Goal: Task Accomplishment & Management: Complete application form

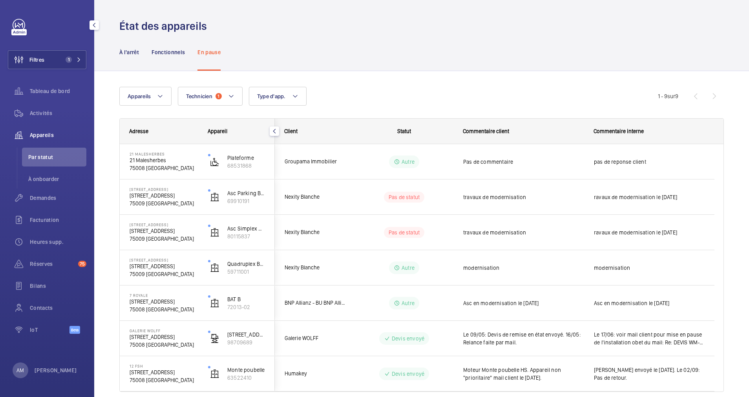
scroll to position [33, 0]
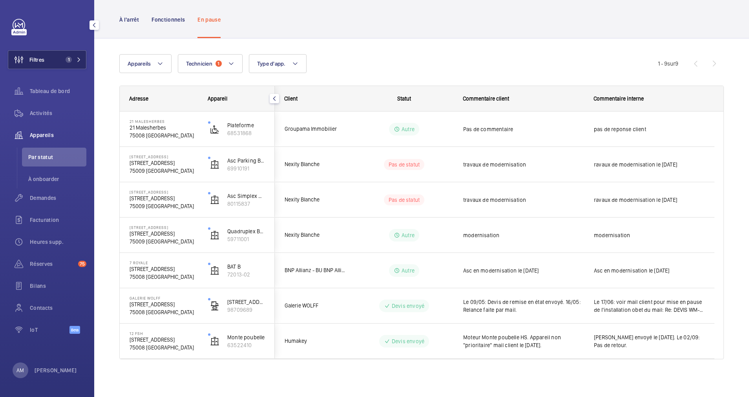
click at [71, 53] on button "Filtres 1" at bounding box center [47, 59] width 79 height 19
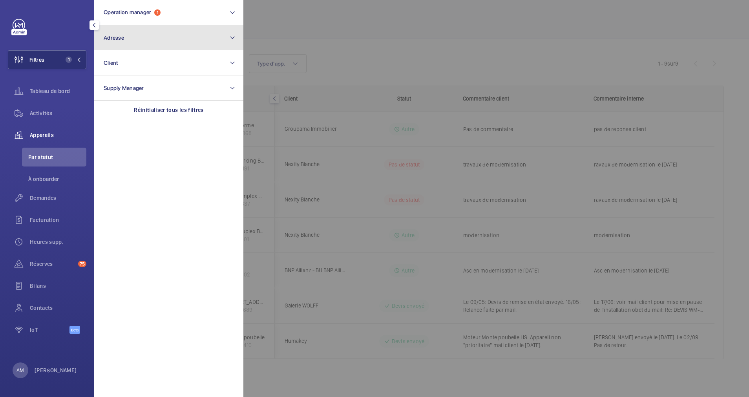
click at [154, 43] on button "Adresse" at bounding box center [168, 37] width 149 height 25
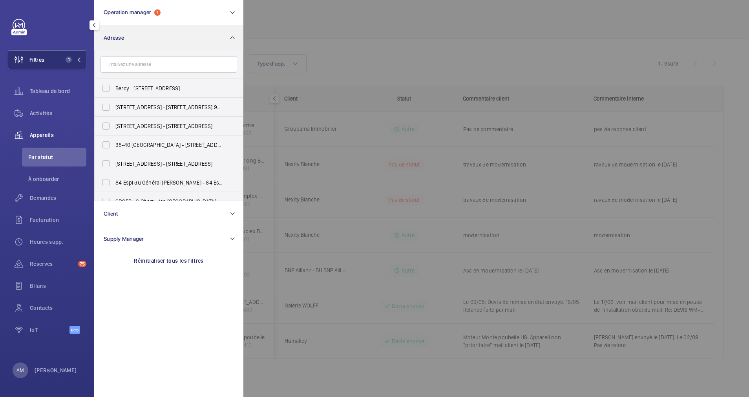
click at [147, 64] on input "text" at bounding box center [169, 64] width 137 height 16
click at [132, 64] on input "text" at bounding box center [169, 64] width 137 height 16
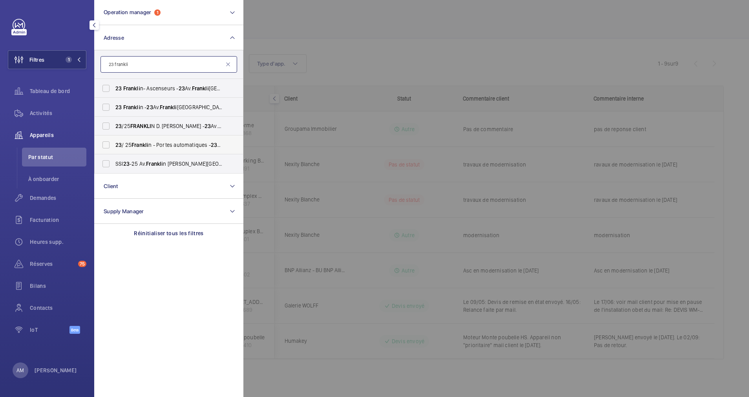
type input "23 frankli"
click at [111, 144] on label "23 / 25 Frankli n - Portes automatiques - 23 Av. Frankli n Delano Roosevelt, PA…" at bounding box center [163, 144] width 137 height 19
click at [111, 144] on input "23 / 25 Frankli n - Portes automatiques - 23 Av. Frankli n Delano Roosevelt, PA…" at bounding box center [106, 145] width 16 height 16
click at [109, 143] on label "23 / 25 Frankli n - Portes automatiques - 23 Av. Frankli n Delano Roosevelt, PA…" at bounding box center [163, 144] width 137 height 19
click at [109, 143] on input "23 / 25 Frankli n - Portes automatiques - 23 Av. Frankli n Delano Roosevelt, PA…" at bounding box center [106, 145] width 16 height 16
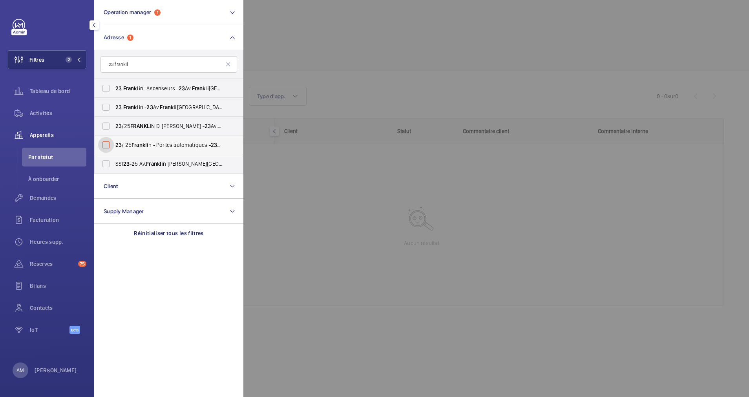
checkbox input "false"
click at [104, 124] on label "23 /25 FRANKLI N D. ROOSEVELT - 23 Av. Frankli n Delano Roosevelt, PARIS 75008" at bounding box center [163, 126] width 137 height 19
click at [104, 124] on input "23 /25 FRANKLI N D. ROOSEVELT - 23 Av. Frankli n Delano Roosevelt, PARIS 75008" at bounding box center [106, 126] width 16 height 16
checkbox input "true"
click at [108, 97] on label "23 Frankli n- Ascenseurs - 23 Av. Frankli n Delano Roosevelt, PARIS 75008" at bounding box center [163, 88] width 137 height 19
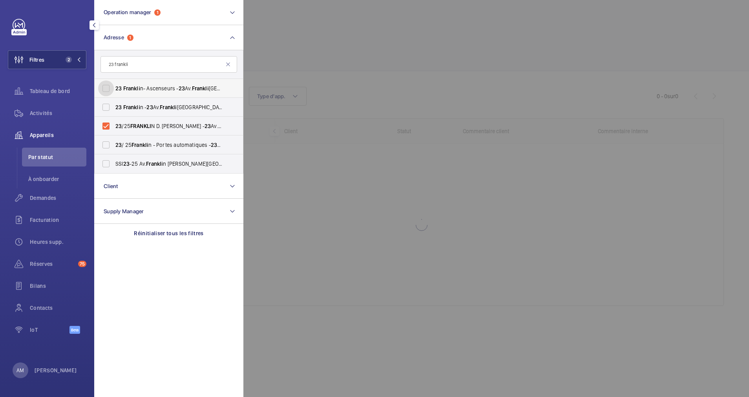
click at [108, 96] on input "23 Frankli n- Ascenseurs - 23 Av. Frankli n Delano Roosevelt, PARIS 75008" at bounding box center [106, 89] width 16 height 16
click at [109, 88] on label "23 Frankli n- Ascenseurs - 23 Av. Frankli n Delano Roosevelt, PARIS 75008" at bounding box center [163, 88] width 137 height 19
click at [109, 88] on input "23 Frankli n- Ascenseurs - 23 Av. Frankli n Delano Roosevelt, PARIS 75008" at bounding box center [106, 89] width 16 height 16
checkbox input "false"
click at [106, 106] on label "23 Frankli n - 23 Av. Frankli n Delano Roosevelt, PARIS 75008" at bounding box center [163, 107] width 137 height 19
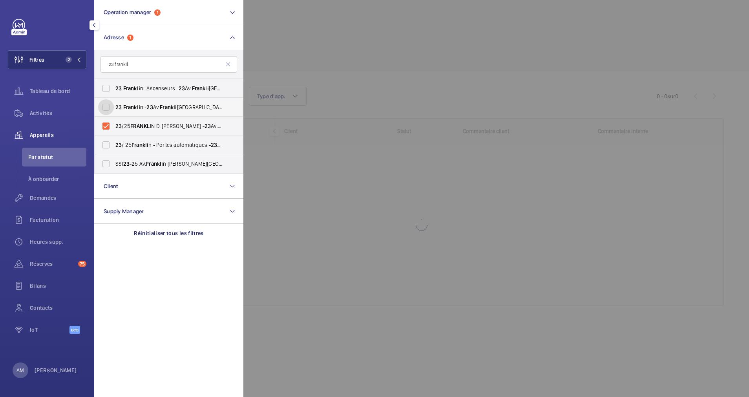
click at [106, 106] on input "23 Frankli n - 23 Av. Frankli n Delano Roosevelt, PARIS 75008" at bounding box center [106, 107] width 16 height 16
checkbox input "true"
click at [106, 83] on label "23 Frankli n- Ascenseurs - 23 Av. Frankli n Delano Roosevelt, PARIS 75008" at bounding box center [163, 88] width 137 height 19
click at [106, 83] on input "23 Frankli n- Ascenseurs - 23 Av. Frankli n Delano Roosevelt, PARIS 75008" at bounding box center [106, 89] width 16 height 16
checkbox input "true"
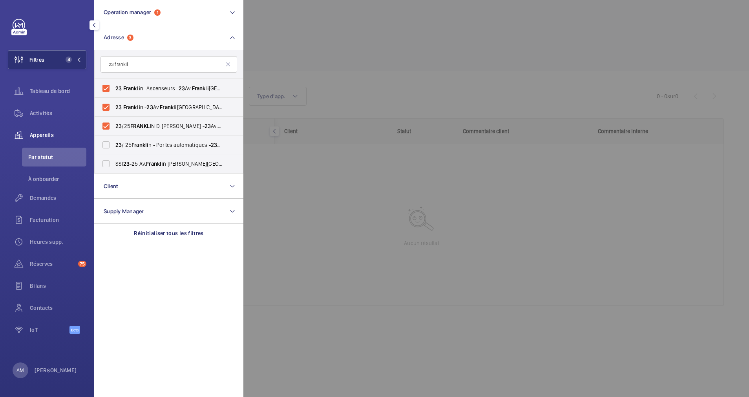
click at [349, 27] on div at bounding box center [617, 198] width 749 height 397
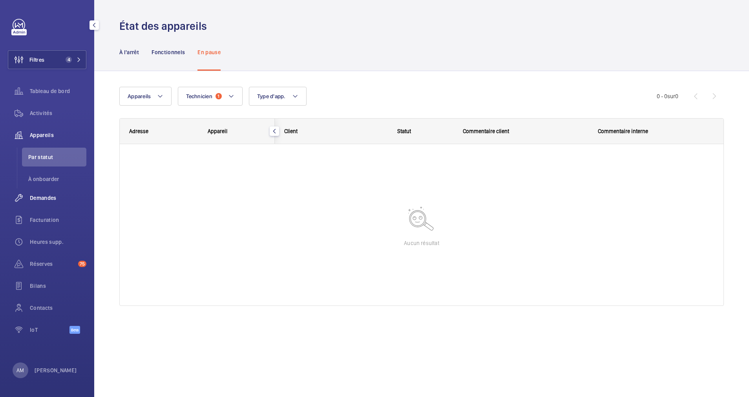
click at [43, 196] on span "Demandes" at bounding box center [58, 198] width 57 height 8
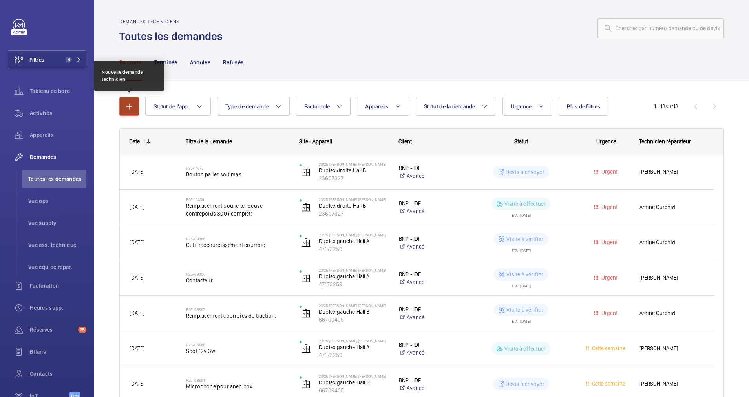
click at [130, 108] on mat-icon "button" at bounding box center [128, 106] width 9 height 9
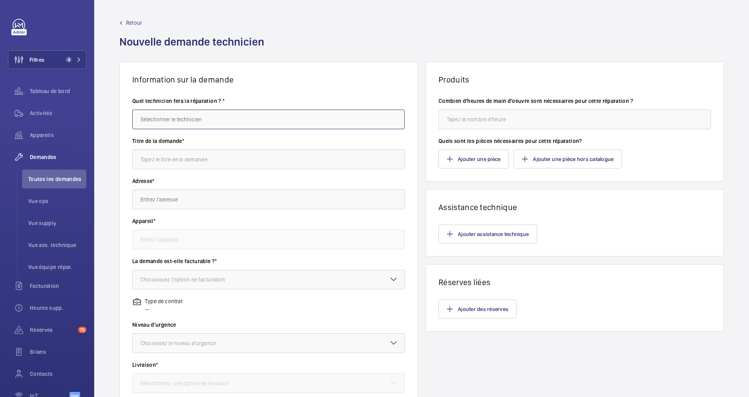
click at [201, 121] on input "text" at bounding box center [268, 120] width 273 height 20
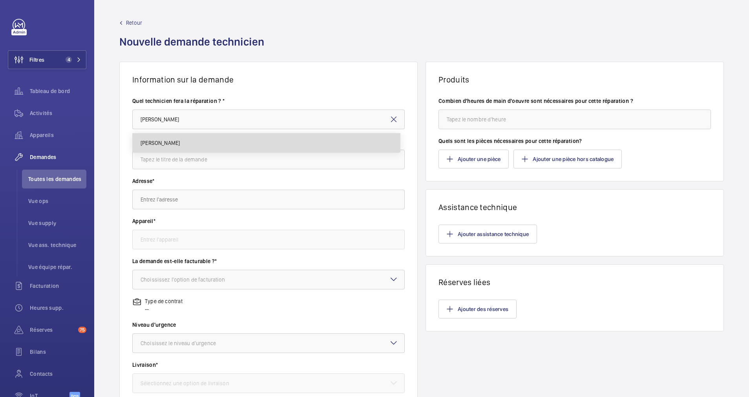
click at [207, 135] on mat-option "[PERSON_NAME]" at bounding box center [266, 143] width 267 height 19
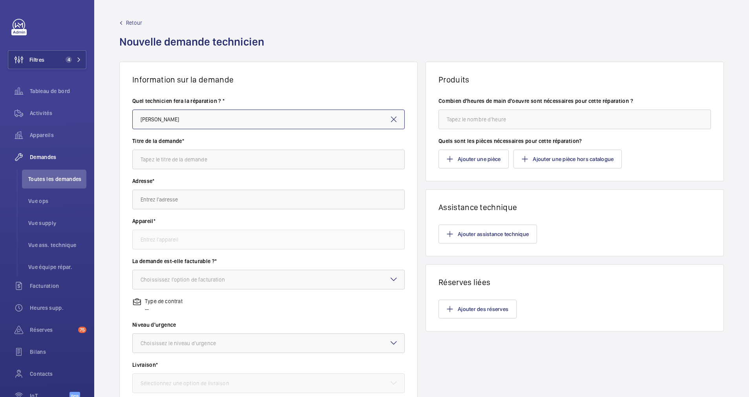
type input "[PERSON_NAME]"
click at [197, 165] on input "text" at bounding box center [268, 160] width 273 height 20
type input "Permamance sur site 1H par jours jusqu'au 31 Décembre."
click at [168, 200] on input "text" at bounding box center [268, 200] width 273 height 20
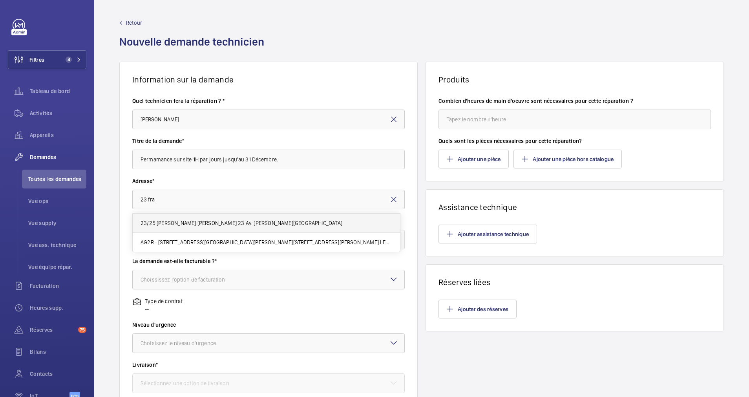
click at [179, 222] on span "23/25 FRANKLIN D. ROOSEVELT 23 Av. Franklin Delano Roosevelt, 75008 PARIS" at bounding box center [242, 223] width 202 height 8
type input "23/25 FRANKLIN D. ROOSEVELT 23 Av. Franklin Delano Roosevelt, 75008 PARIS"
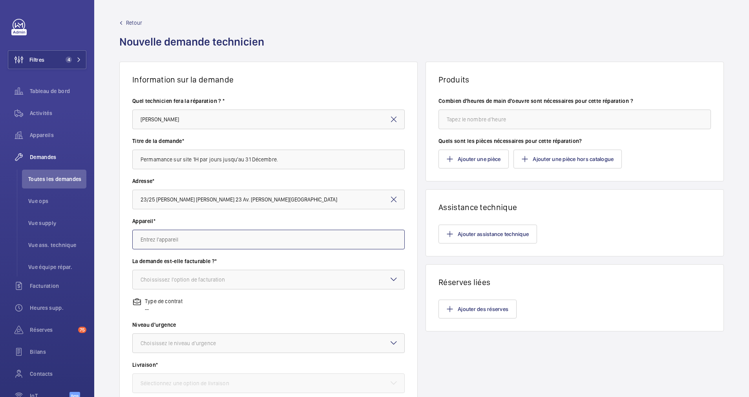
click at [198, 244] on input "text" at bounding box center [268, 240] width 273 height 20
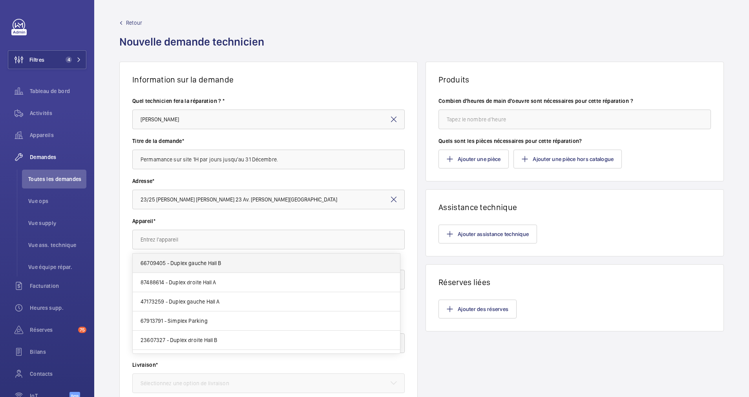
click at [229, 262] on mat-option "66709405 - Duplex gauche Hall B" at bounding box center [266, 263] width 267 height 19
type input "66709405 - Duplex gauche Hall B"
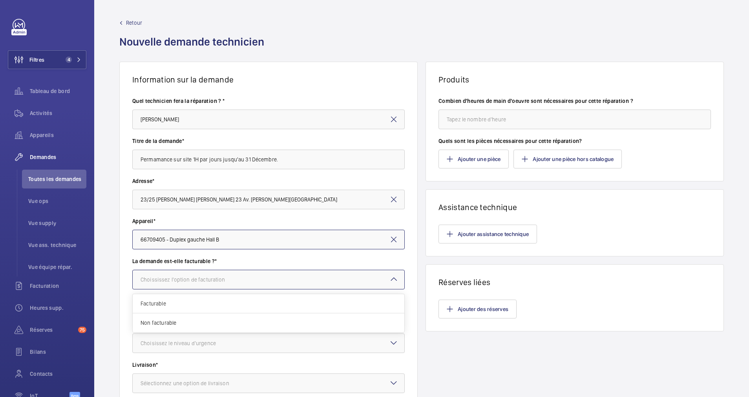
click at [225, 278] on div "Choississez l'option de facturation" at bounding box center [193, 280] width 104 height 8
click at [200, 302] on span "Facturable" at bounding box center [269, 304] width 256 height 8
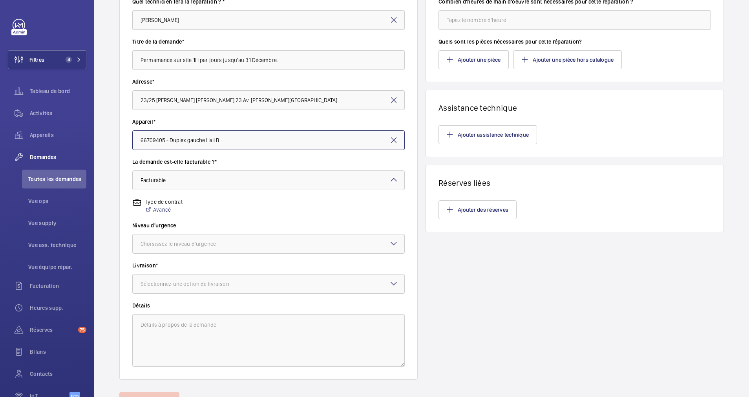
scroll to position [118, 0]
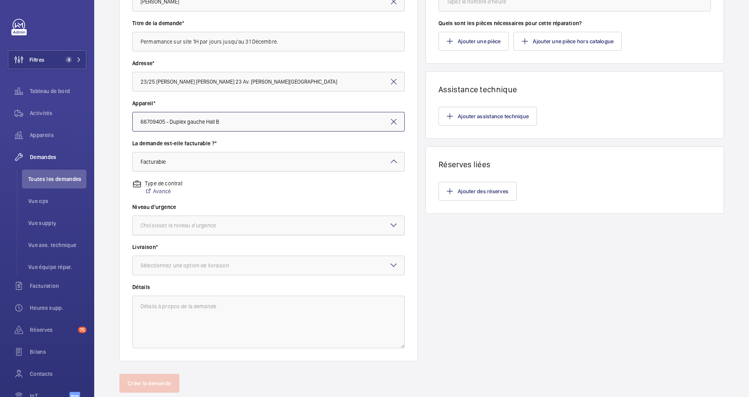
click at [251, 226] on div at bounding box center [269, 225] width 272 height 19
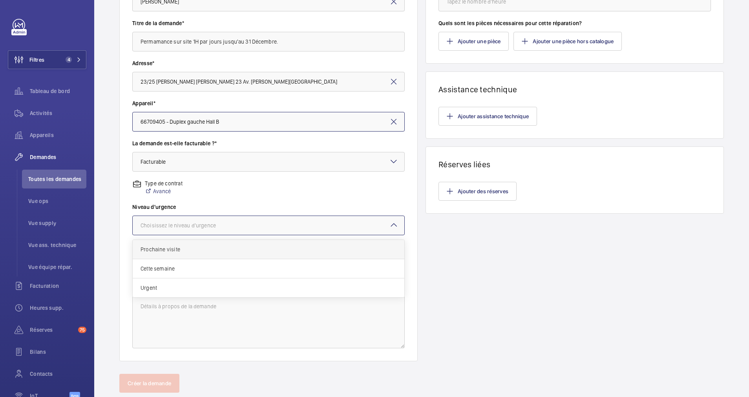
click at [190, 252] on span "Prochaine visite" at bounding box center [269, 249] width 256 height 8
click at [220, 223] on div at bounding box center [269, 225] width 272 height 19
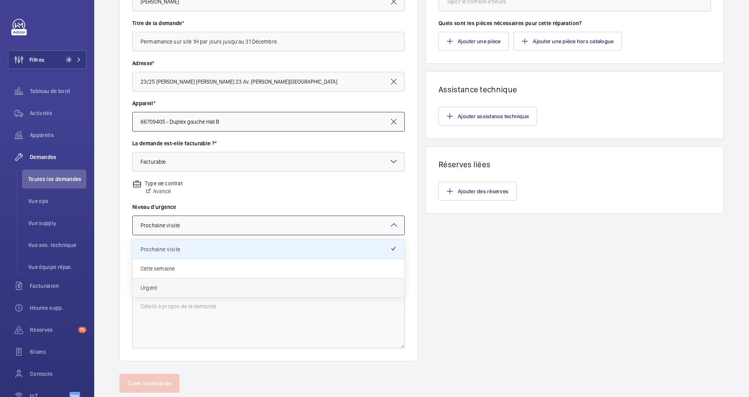
click at [204, 282] on div "Urgent" at bounding box center [269, 287] width 272 height 19
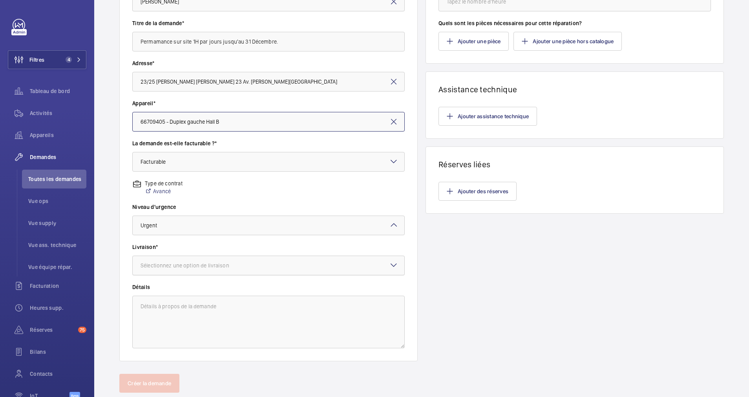
click at [203, 268] on div "Sélectionnez une option de livraison" at bounding box center [195, 266] width 108 height 8
drag, startPoint x: 173, startPoint y: 329, endPoint x: 175, endPoint y: 324, distance: 5.3
click at [174, 325] on span "WM Entrepôt ([GEOGRAPHIC_DATA])" at bounding box center [269, 328] width 256 height 8
click at [198, 314] on textarea at bounding box center [268, 322] width 273 height 53
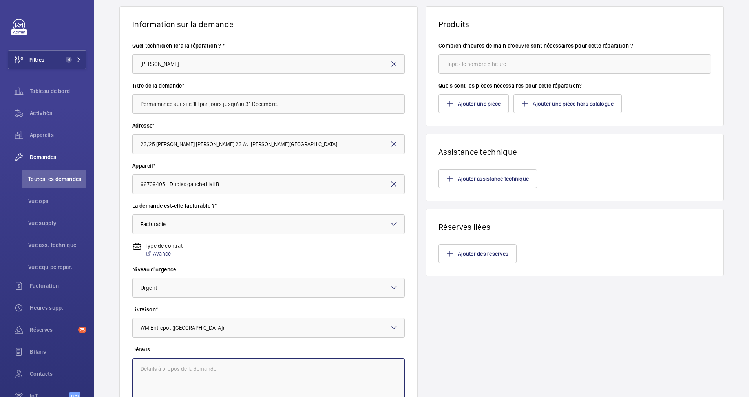
scroll to position [0, 0]
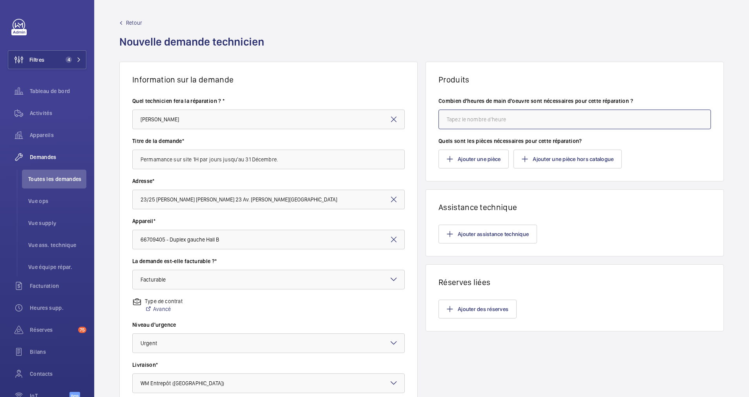
click at [477, 120] on input "number" at bounding box center [575, 120] width 273 height 20
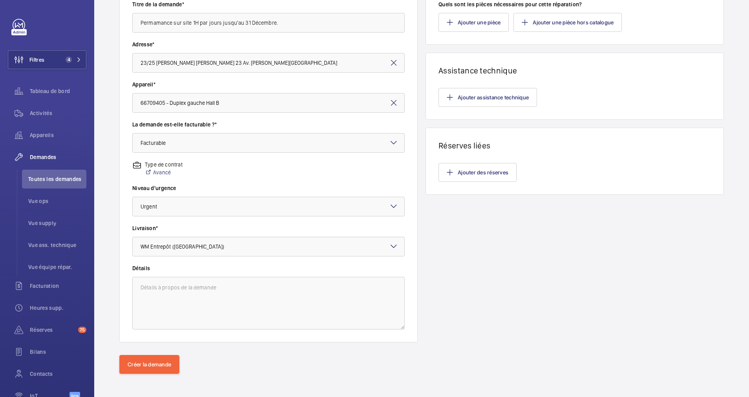
scroll to position [139, 0]
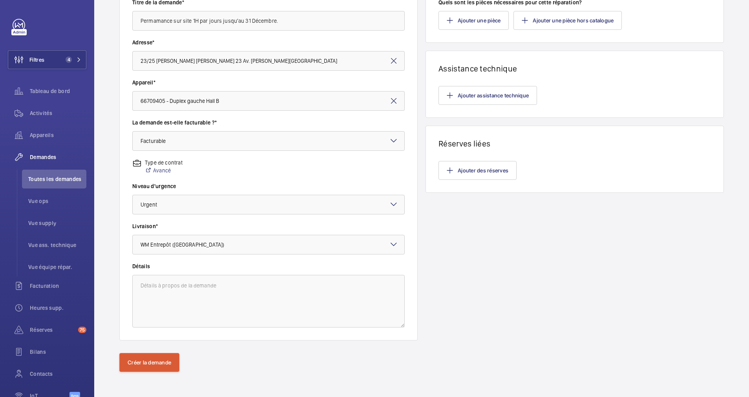
type input "76"
click at [165, 356] on button "Créer la demande" at bounding box center [149, 362] width 60 height 19
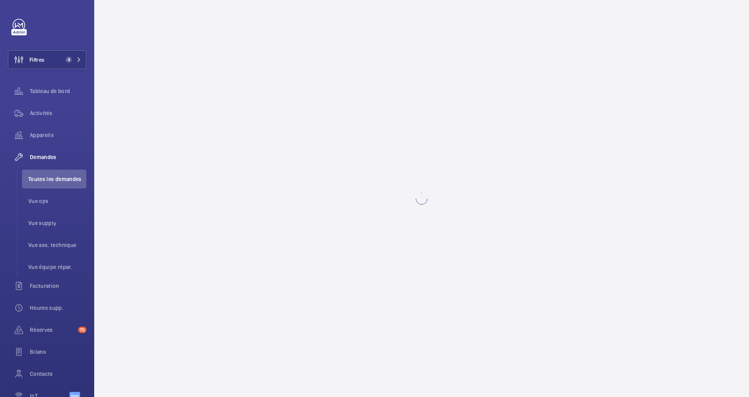
scroll to position [0, 0]
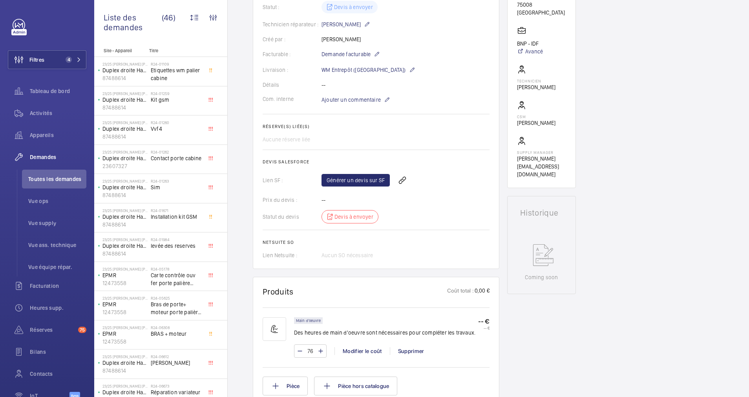
scroll to position [141, 0]
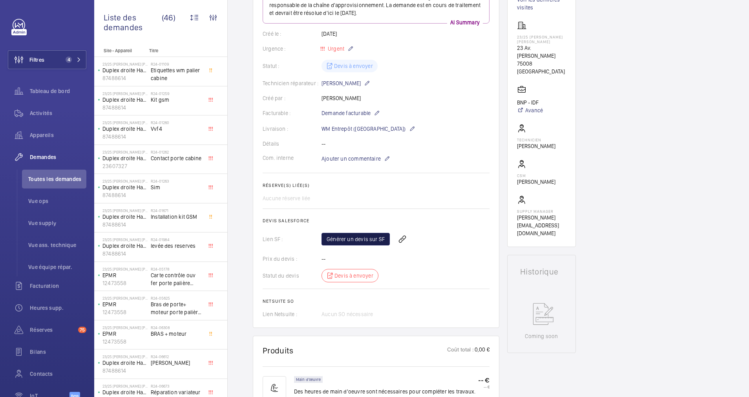
click at [358, 241] on link "Générer un devis sur SF" at bounding box center [356, 239] width 68 height 13
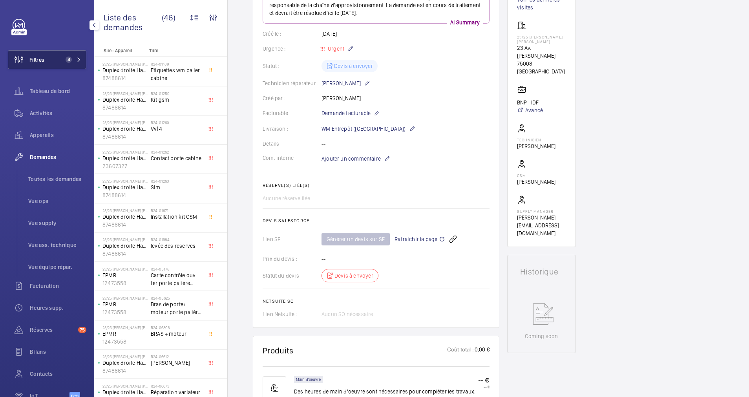
click at [69, 57] on span "4" at bounding box center [66, 60] width 9 height 6
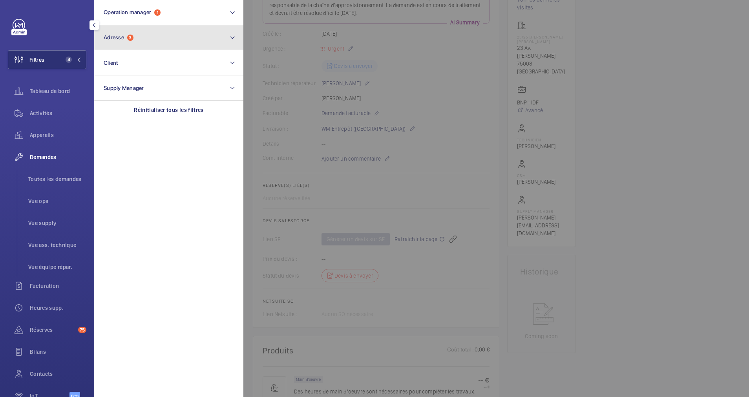
click at [142, 41] on button "Adresse 3" at bounding box center [168, 37] width 149 height 25
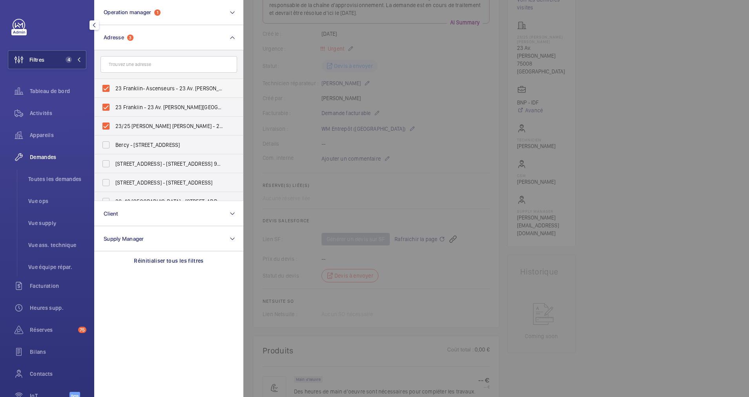
click at [111, 90] on label "23 Franklin- Ascenseurs - 23 Av. Franklin Delano Roosevelt, PARIS 75008" at bounding box center [163, 88] width 137 height 19
click at [111, 90] on input "23 Franklin- Ascenseurs - 23 Av. Franklin Delano Roosevelt, PARIS 75008" at bounding box center [106, 89] width 16 height 16
checkbox input "false"
click at [109, 105] on label "23 Franklin - 23 Av. Franklin Delano Roosevelt, PARIS 75008" at bounding box center [163, 107] width 137 height 19
click at [109, 105] on input "23 Franklin - 23 Av. Franklin Delano Roosevelt, PARIS 75008" at bounding box center [106, 107] width 16 height 16
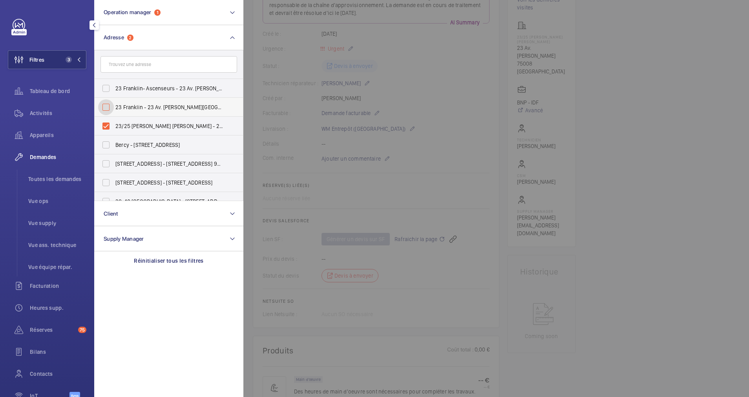
checkbox input "false"
drag, startPoint x: 104, startPoint y: 120, endPoint x: 123, endPoint y: 69, distance: 54.9
click at [106, 117] on label "23/25 FRANKLIN D. ROOSEVELT - 23 Av. Franklin Delano Roosevelt, PARIS 75008" at bounding box center [163, 126] width 137 height 19
click at [106, 118] on input "23/25 FRANKLIN D. ROOSEVELT - 23 Av. Franklin Delano Roosevelt, PARIS 75008" at bounding box center [106, 126] width 16 height 16
checkbox input "false"
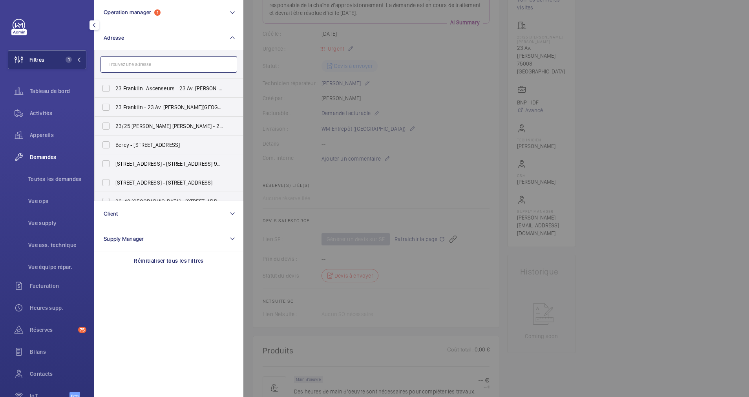
click at [124, 67] on input "text" at bounding box center [169, 64] width 137 height 16
paste input "14 Delambre"
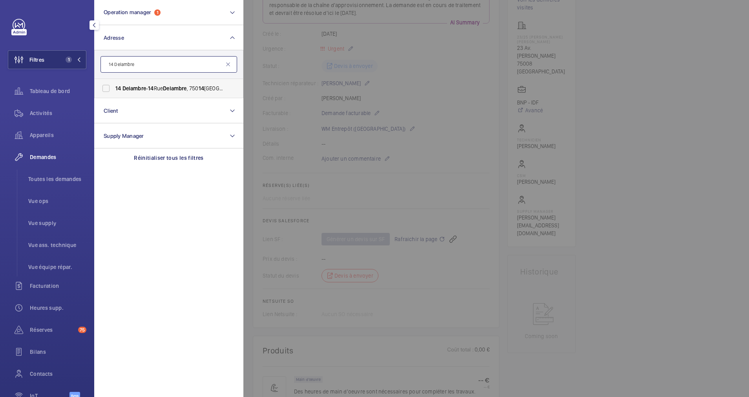
type input "14 Delambre"
click at [108, 84] on label "14 Delambre - 14 Rue Delambre , 750 14 PARIS, PARIS 750 14" at bounding box center [163, 88] width 137 height 19
click at [108, 84] on input "14 Delambre - 14 Rue Delambre , 750 14 PARIS, PARIS 750 14" at bounding box center [106, 89] width 16 height 16
checkbox input "true"
click at [40, 111] on span "Activités" at bounding box center [58, 113] width 57 height 8
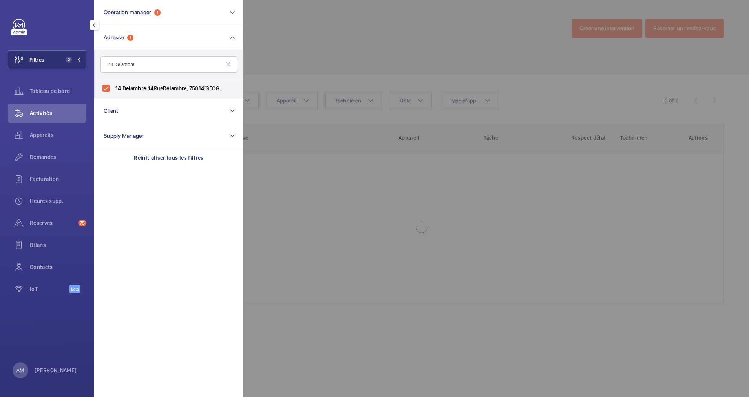
click at [330, 68] on div at bounding box center [617, 198] width 749 height 397
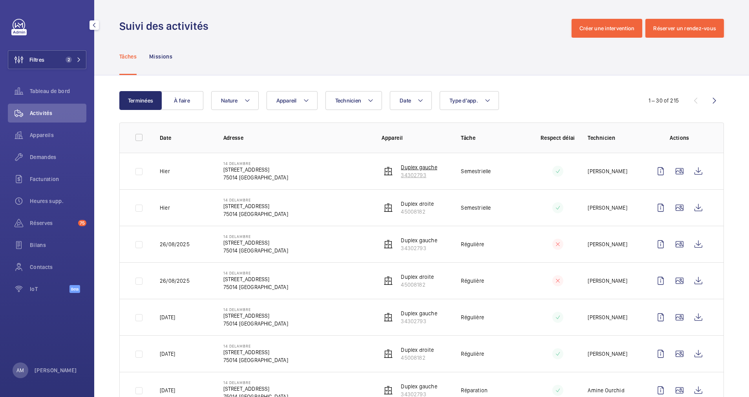
click at [414, 174] on p "34302793" at bounding box center [419, 175] width 36 height 8
click at [42, 157] on span "Demandes" at bounding box center [58, 157] width 57 height 8
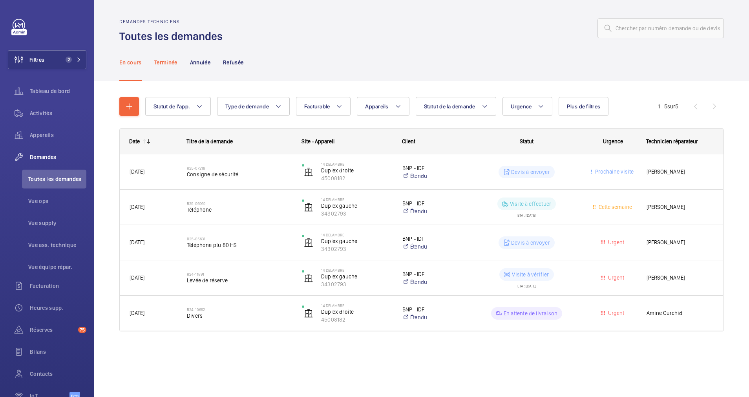
click at [165, 63] on p "Terminée" at bounding box center [165, 63] width 23 height 8
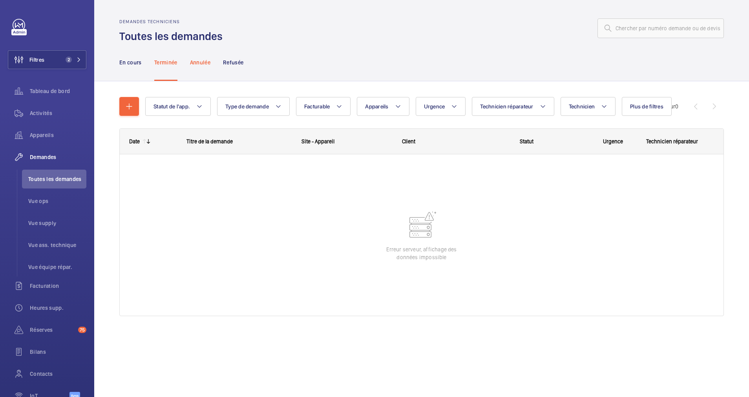
click at [195, 61] on p "Annulée" at bounding box center [200, 63] width 20 height 8
click at [41, 115] on span "Activités" at bounding box center [58, 113] width 57 height 8
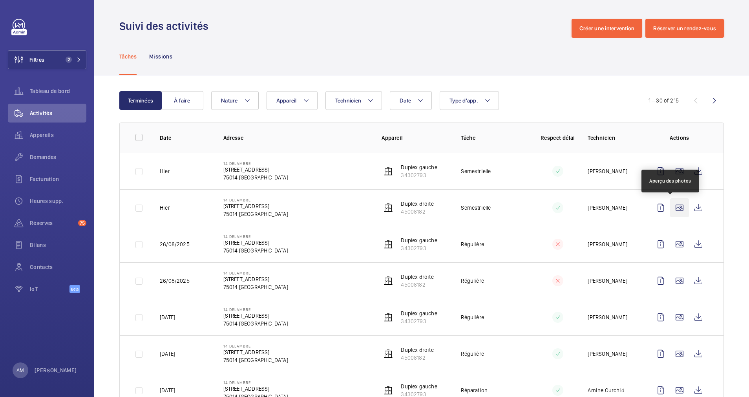
click at [673, 207] on wm-front-icon-button at bounding box center [679, 207] width 19 height 19
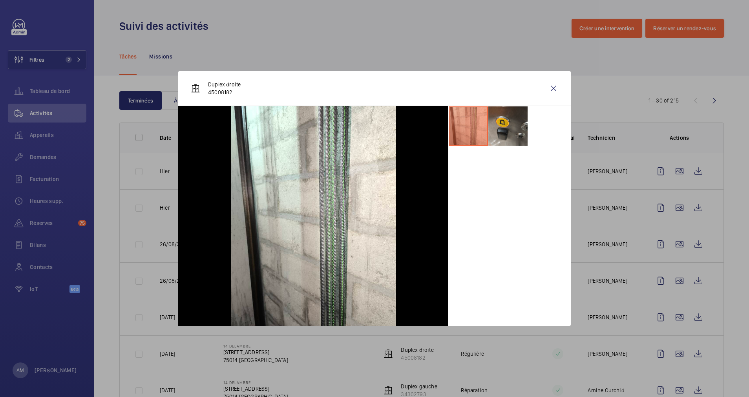
click at [640, 210] on div at bounding box center [374, 198] width 749 height 397
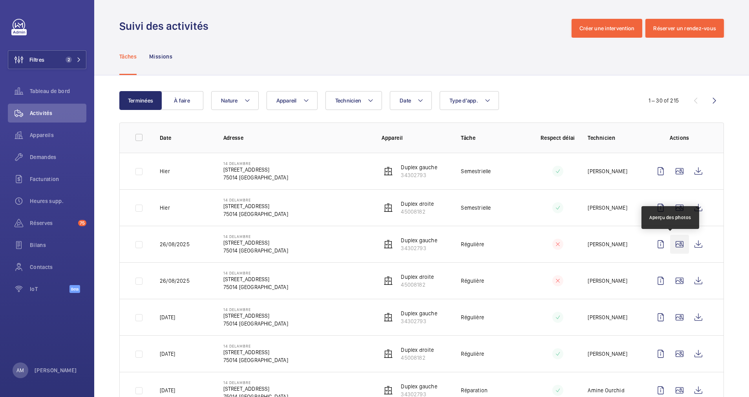
click at [670, 247] on wm-front-icon-button at bounding box center [679, 244] width 19 height 19
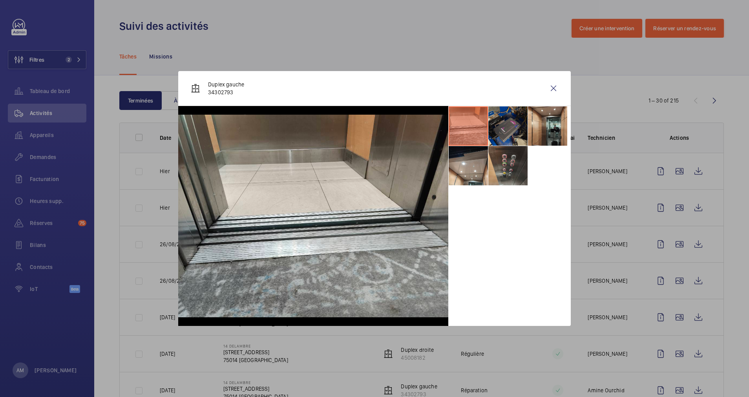
click at [506, 124] on li at bounding box center [508, 125] width 39 height 39
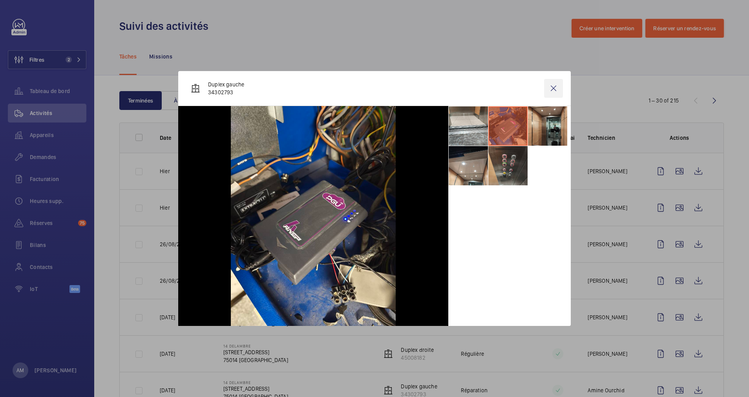
click at [555, 83] on wm-front-icon-button at bounding box center [553, 88] width 19 height 19
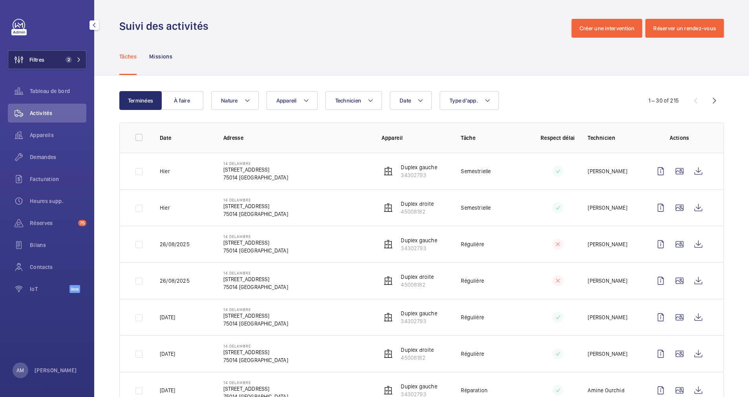
click at [69, 55] on button "Filtres 2" at bounding box center [47, 59] width 79 height 19
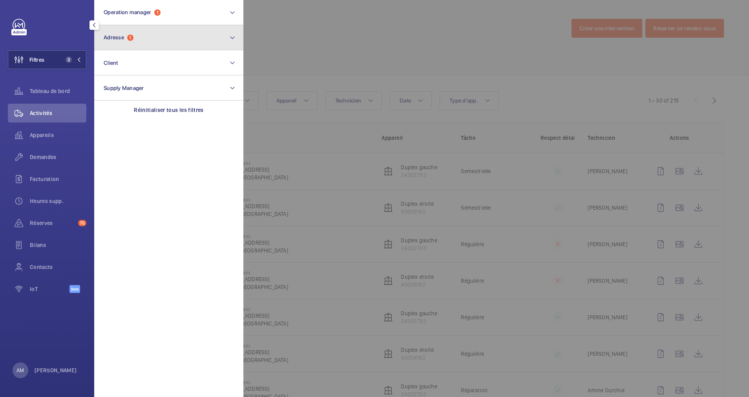
click at [143, 42] on button "Adresse 1" at bounding box center [168, 37] width 149 height 25
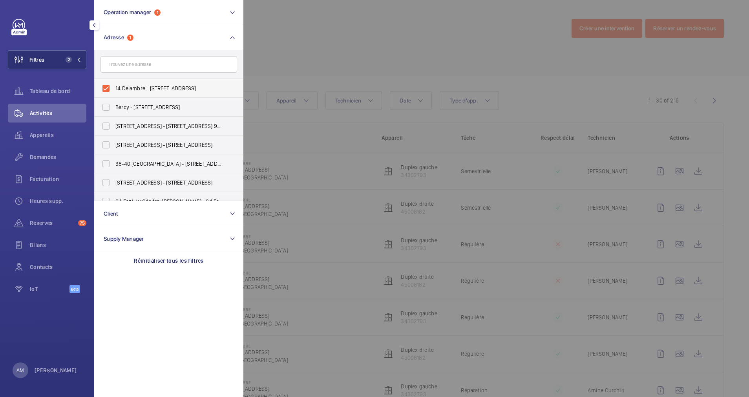
click at [108, 84] on label "14 Delambre - [STREET_ADDRESS]" at bounding box center [163, 88] width 137 height 19
click at [108, 84] on input "14 Delambre - [STREET_ADDRESS]" at bounding box center [106, 89] width 16 height 16
checkbox input "false"
click at [129, 65] on input "text" at bounding box center [169, 64] width 137 height 16
paste input "88 Rivoli"
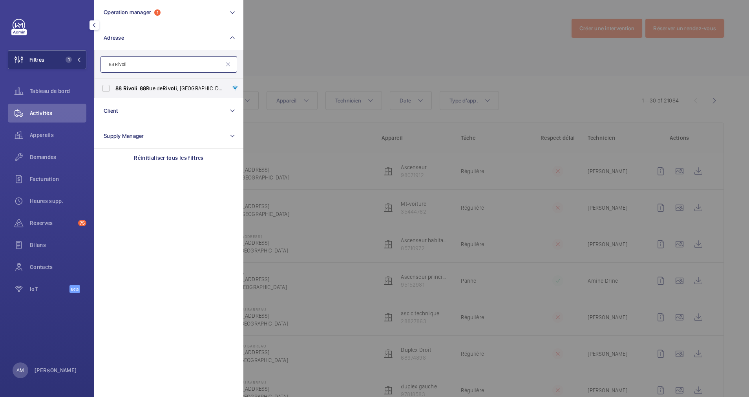
click at [110, 63] on input "88 Rivoli" at bounding box center [169, 64] width 137 height 16
type input "88 Rivoli"
click at [95, 84] on label "88 Rivoli - 88 Rue de Rivoli , 75004 PARIS, PARIS 75004" at bounding box center [163, 88] width 137 height 19
click at [98, 84] on input "88 Rivoli - 88 Rue de Rivoli , 75004 PARIS, PARIS 75004" at bounding box center [106, 89] width 16 height 16
checkbox input "true"
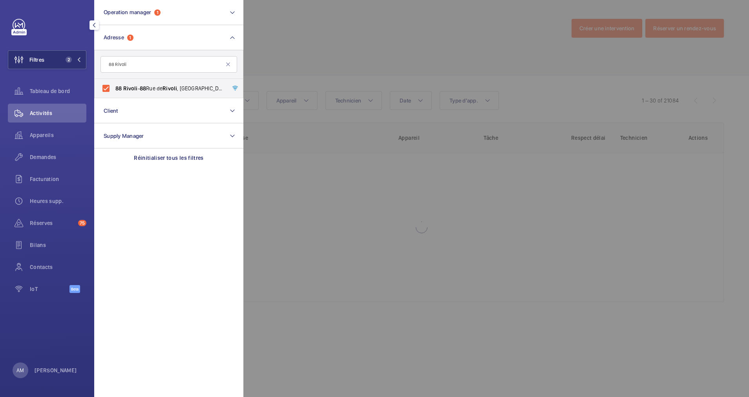
click at [347, 24] on div at bounding box center [617, 198] width 749 height 397
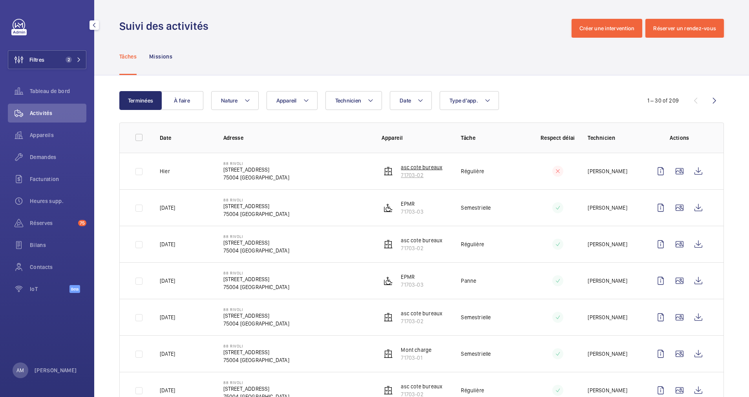
click at [407, 172] on p "71703-02" at bounding box center [422, 175] width 42 height 8
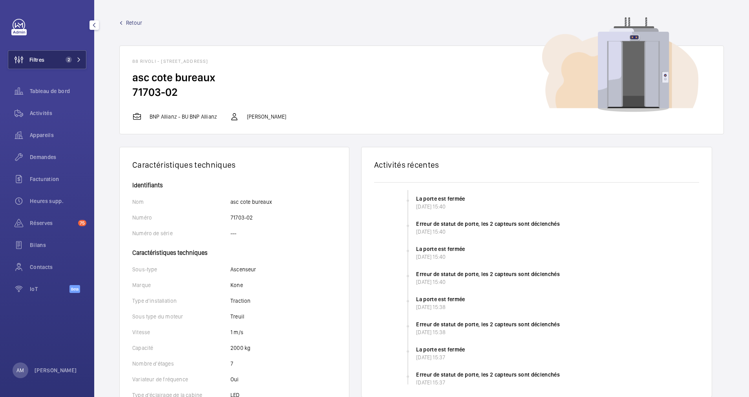
click at [54, 57] on button "Filtres 2" at bounding box center [47, 59] width 79 height 19
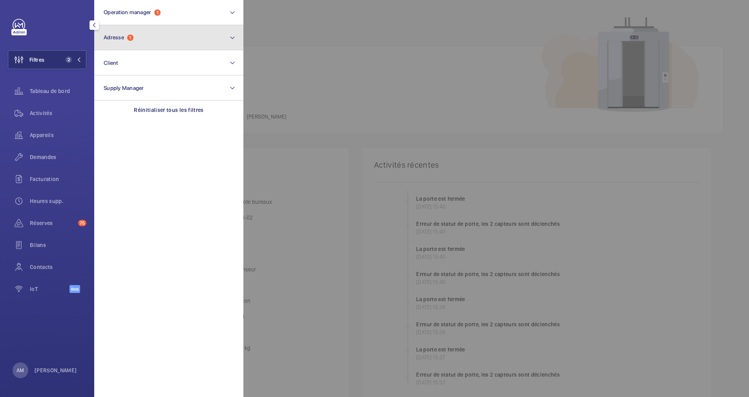
click at [153, 40] on button "Adresse 1" at bounding box center [168, 37] width 149 height 25
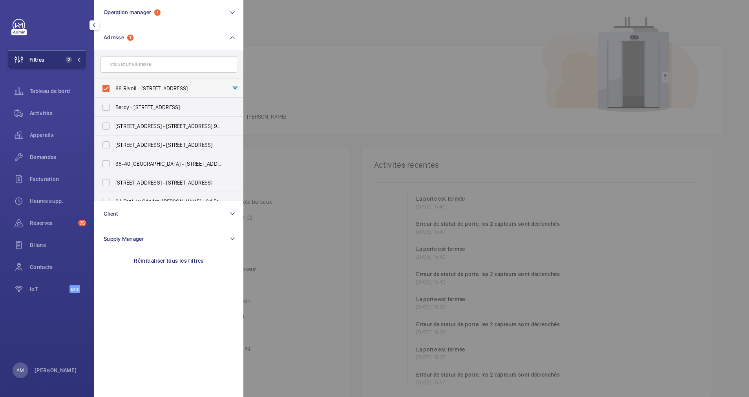
click at [106, 85] on label "88 Rivoli - 88 Rue de Rivoli, 75004 PARIS, PARIS 75004" at bounding box center [163, 88] width 137 height 19
click at [106, 85] on input "88 Rivoli - 88 Rue de Rivoli, 75004 PARIS, PARIS 75004" at bounding box center [106, 89] width 16 height 16
checkbox input "false"
click at [46, 108] on div "Activités" at bounding box center [47, 113] width 79 height 19
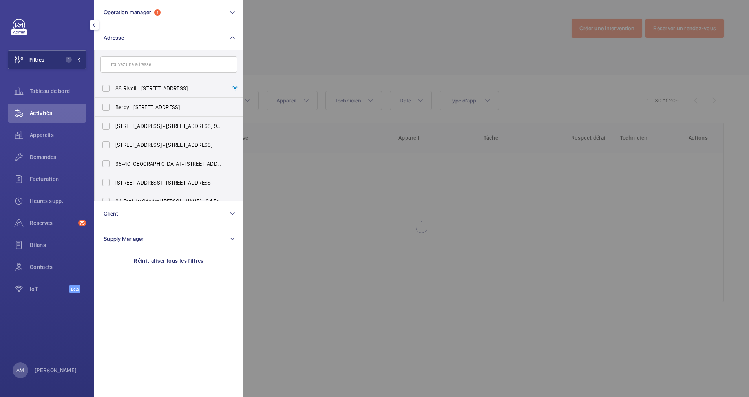
click at [351, 48] on div at bounding box center [617, 198] width 749 height 397
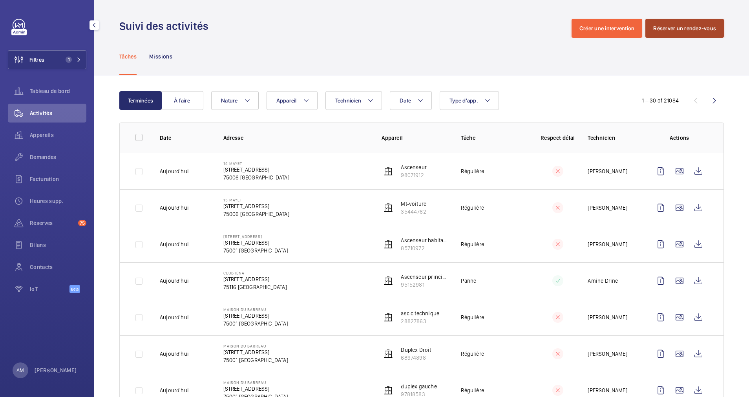
click at [686, 25] on button "Réserver un rendez-vous" at bounding box center [685, 28] width 79 height 19
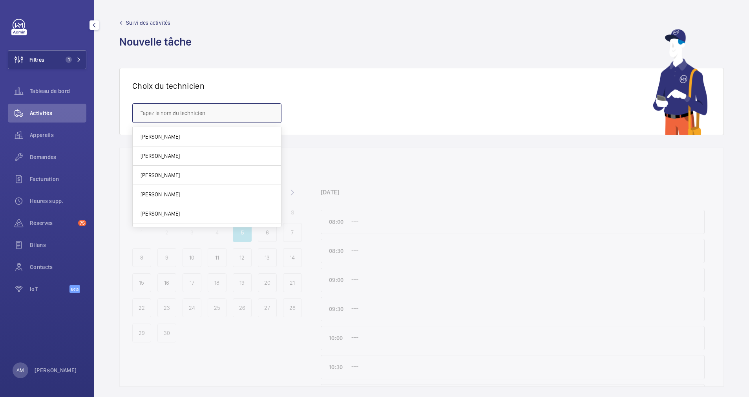
click at [237, 110] on input "text" at bounding box center [206, 113] width 149 height 20
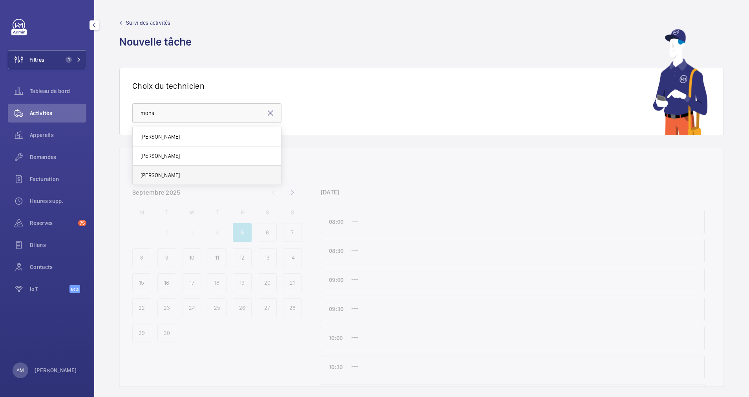
click at [173, 176] on span "[PERSON_NAME]" at bounding box center [160, 175] width 39 height 8
type input "[PERSON_NAME]"
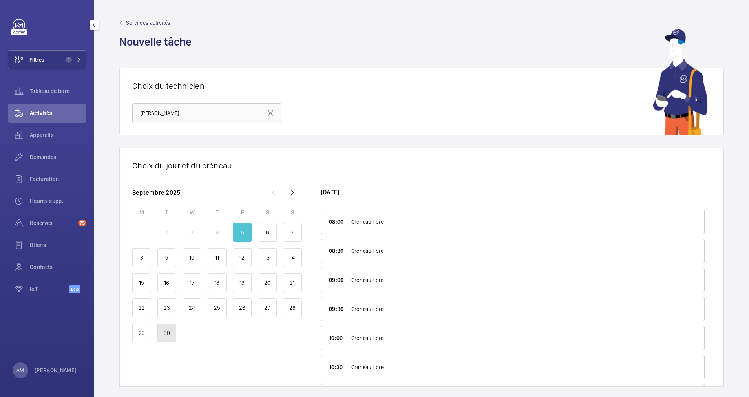
click at [163, 329] on div "30" at bounding box center [166, 333] width 19 height 19
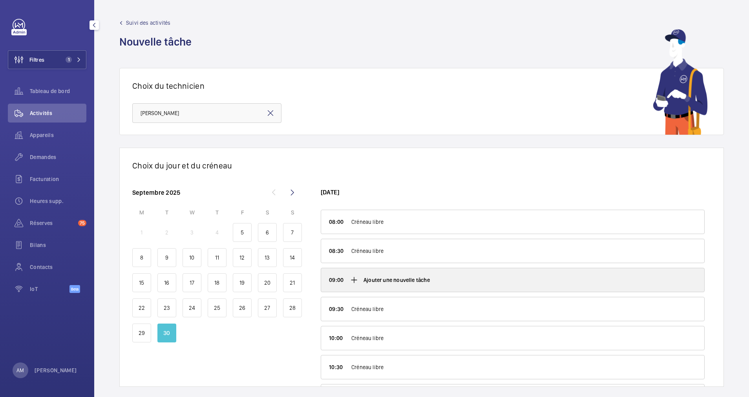
click at [348, 278] on div "Ajouter une nouvelle tâche" at bounding box center [512, 280] width 383 height 24
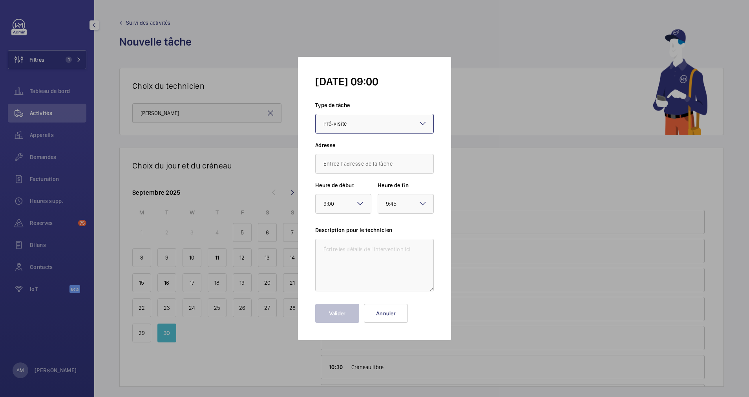
click at [364, 123] on div "× Pré-visite" at bounding box center [345, 123] width 43 height 9
click at [350, 164] on span "Rendez-vous bureau contrôle" at bounding box center [375, 167] width 102 height 8
click at [407, 205] on div "× 9:45" at bounding box center [401, 203] width 31 height 9
click at [402, 227] on span "12:00" at bounding box center [406, 224] width 40 height 8
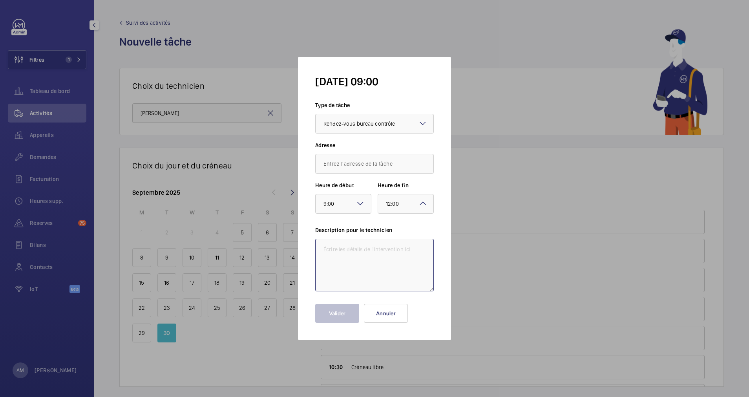
click at [371, 248] on textarea at bounding box center [374, 265] width 119 height 53
paste textarea "Contrôles des ascenseurs par Bureau Veritas - 55 Hoche et 42 Bassano"
type textarea "Contrôles des ascenseurs par Bureau Veritas - 55 Hoche et 42 Bassano"
click at [367, 164] on input "text" at bounding box center [374, 164] width 119 height 20
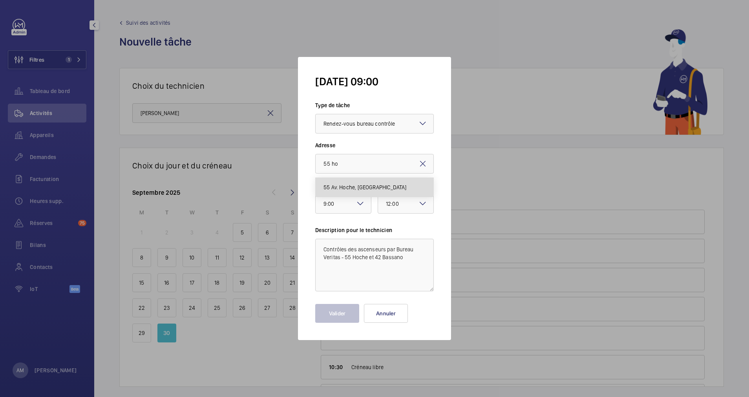
click at [360, 187] on span "55 Av. Hoche, 75008 PARIS" at bounding box center [365, 187] width 83 height 8
type input "55 Av. Hoche, 75008 PARIS"
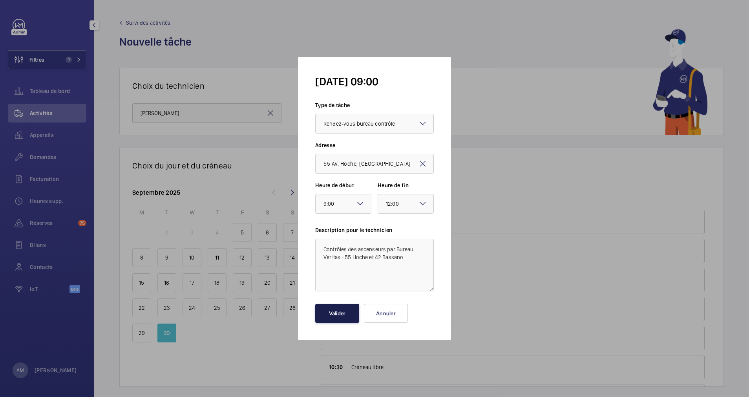
click at [341, 310] on button "Valider" at bounding box center [337, 313] width 44 height 19
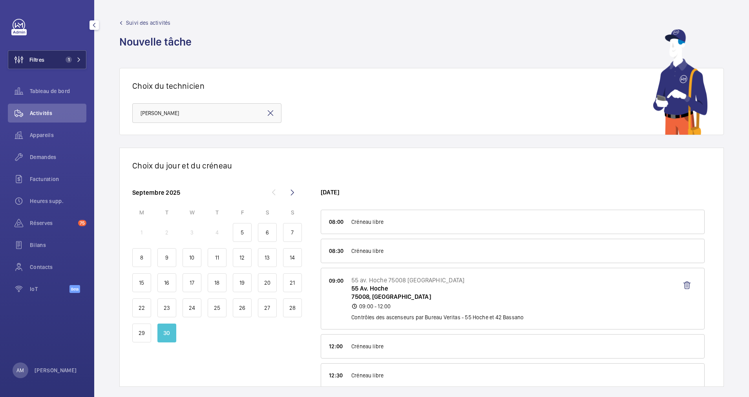
click at [55, 64] on button "Filtres 1" at bounding box center [47, 59] width 79 height 19
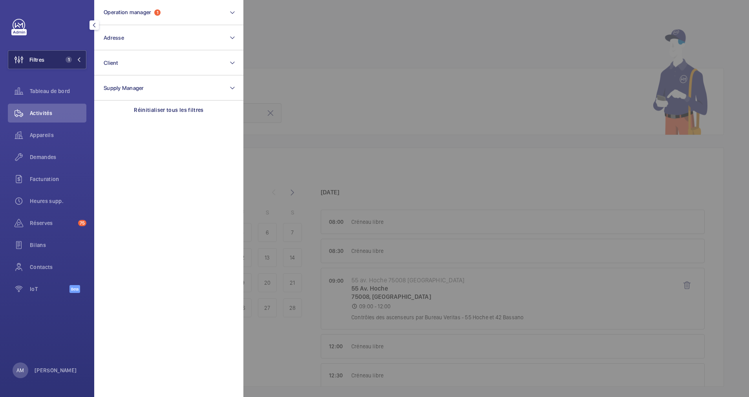
click at [81, 60] on button "Filtres 1" at bounding box center [47, 59] width 79 height 19
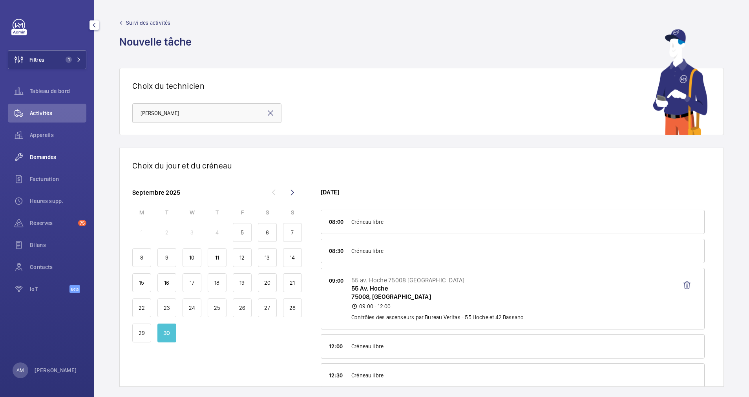
click at [40, 152] on div "Demandes" at bounding box center [47, 157] width 79 height 19
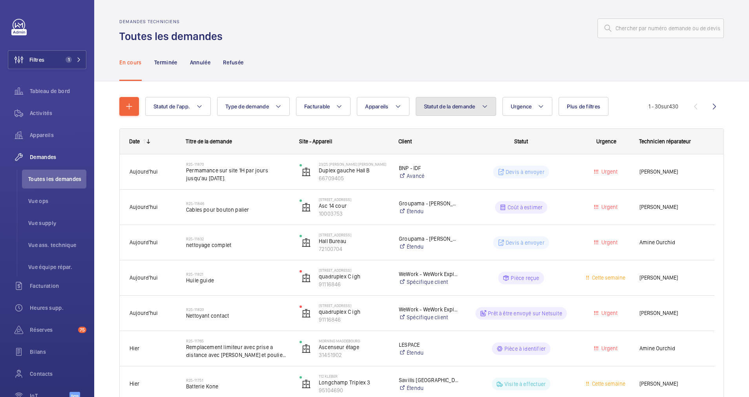
click at [481, 104] on button "Statut de la demande" at bounding box center [456, 106] width 81 height 19
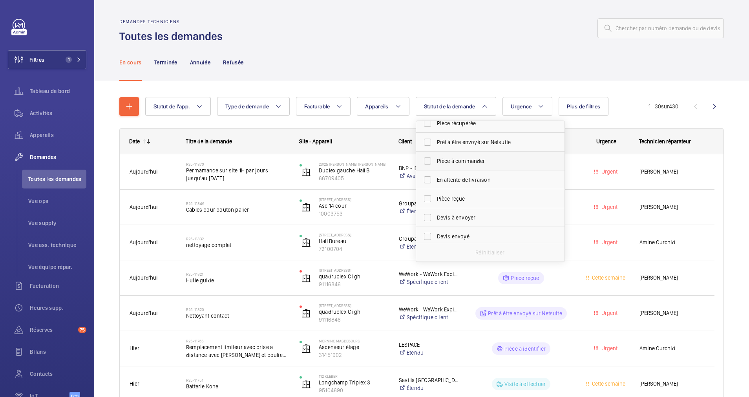
scroll to position [59, 0]
click at [429, 198] on label "Devis à envoyer" at bounding box center [484, 203] width 137 height 19
click at [429, 198] on input "Devis à envoyer" at bounding box center [428, 204] width 16 height 16
checkbox input "true"
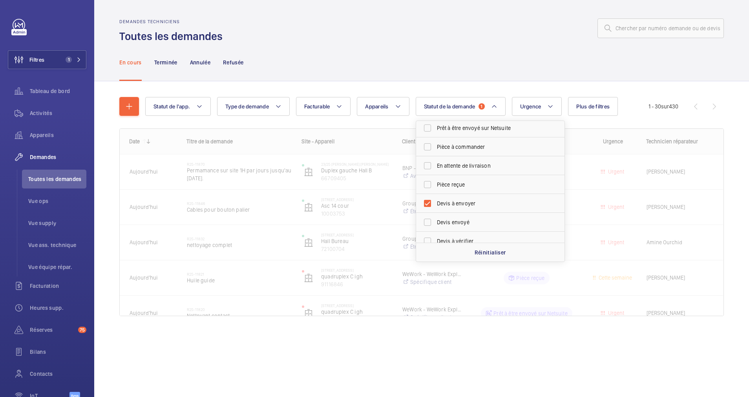
click at [445, 69] on div "En cours Terminée Annulée Refusée" at bounding box center [421, 62] width 605 height 37
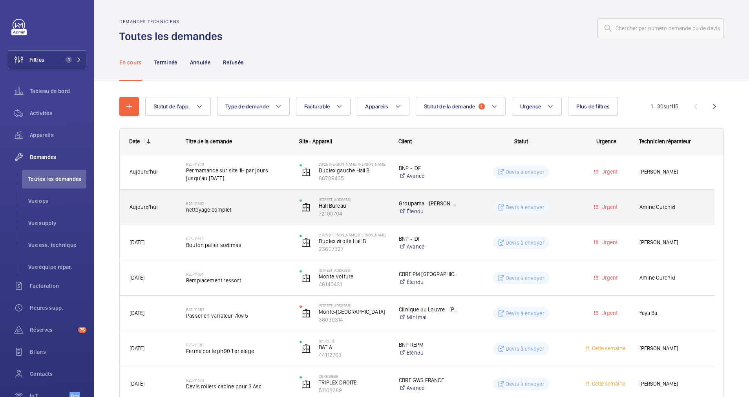
click at [237, 204] on h2 "R25-11832" at bounding box center [237, 203] width 103 height 5
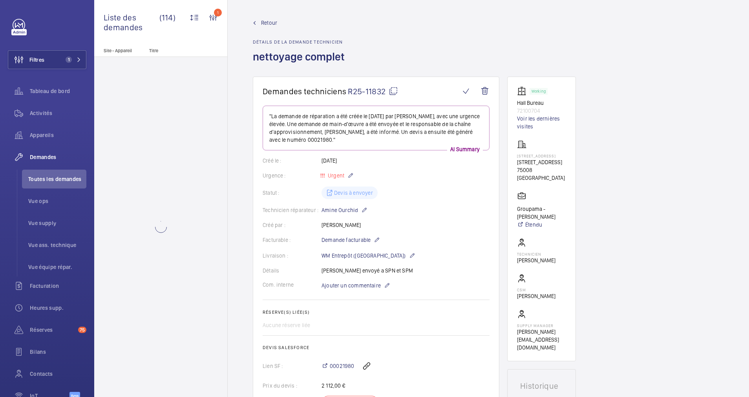
click at [262, 20] on span "Retour" at bounding box center [269, 23] width 16 height 8
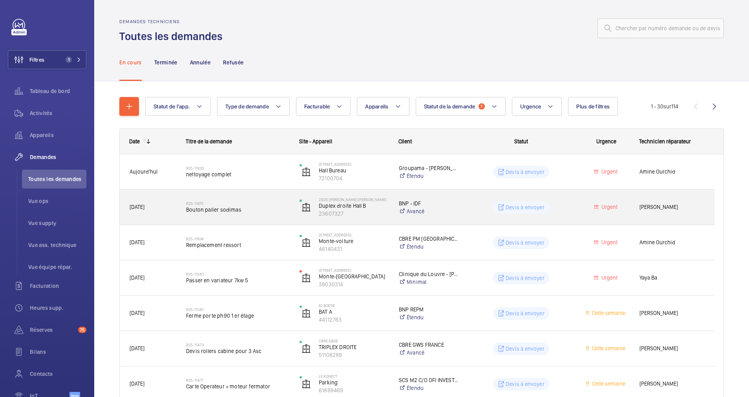
click at [246, 206] on span "Bouton palier sodimas" at bounding box center [237, 210] width 103 height 8
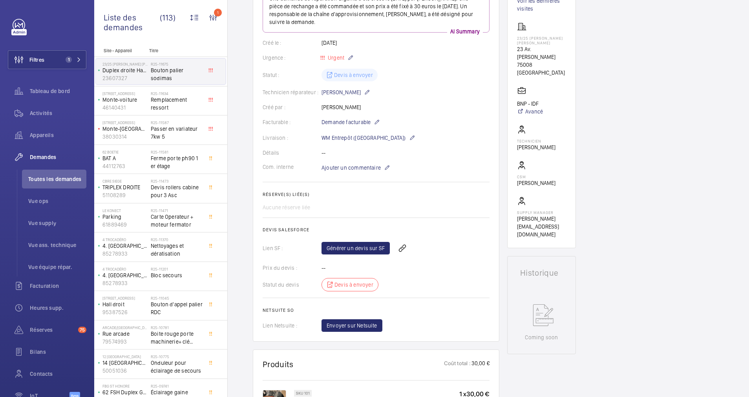
scroll to position [59, 0]
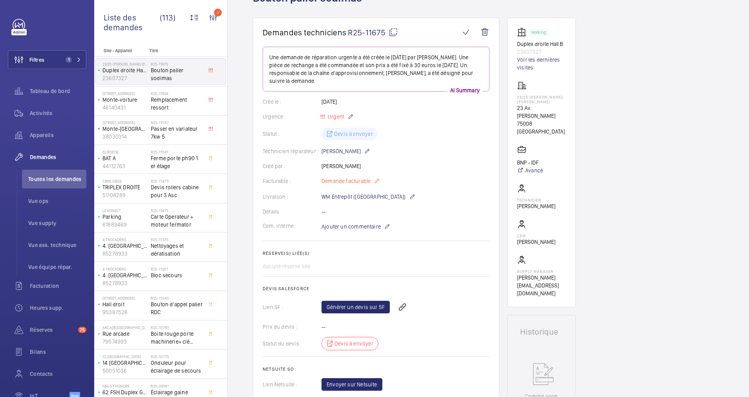
click at [378, 181] on mat-icon at bounding box center [377, 180] width 6 height 9
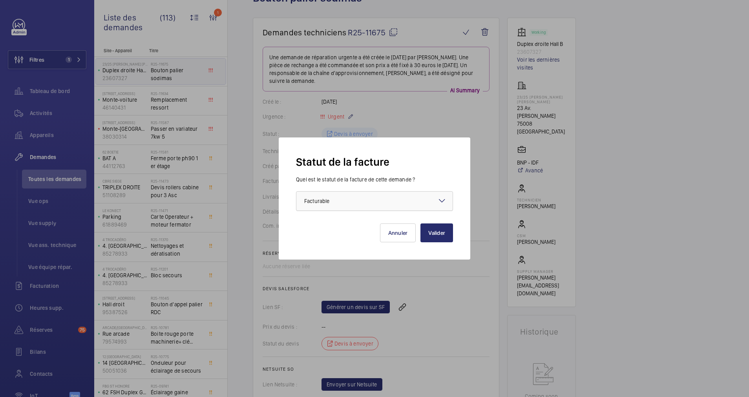
click at [427, 198] on div at bounding box center [374, 201] width 156 height 19
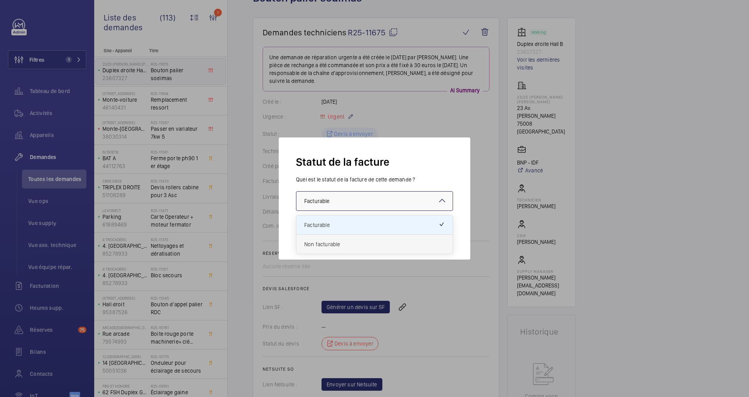
click at [326, 245] on span "Non facturable" at bounding box center [374, 244] width 141 height 8
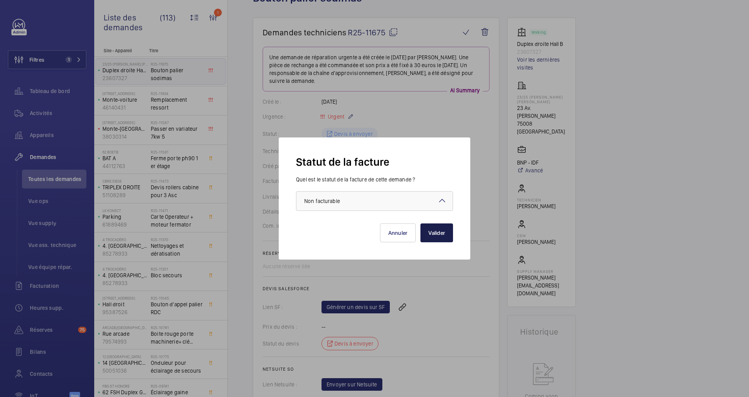
click at [436, 230] on button "Valider" at bounding box center [437, 232] width 33 height 19
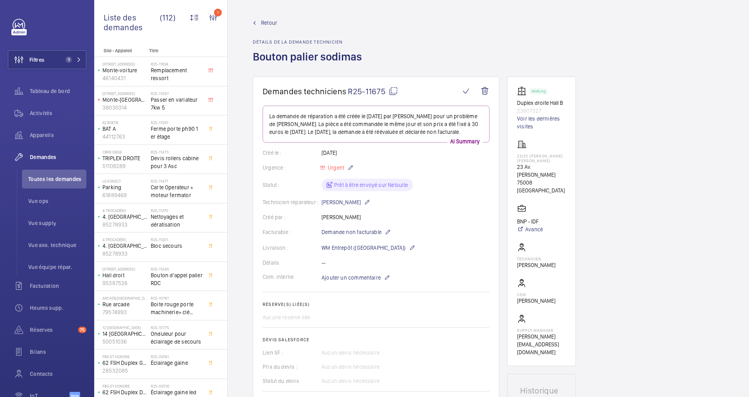
click at [264, 21] on span "Retour" at bounding box center [269, 23] width 16 height 8
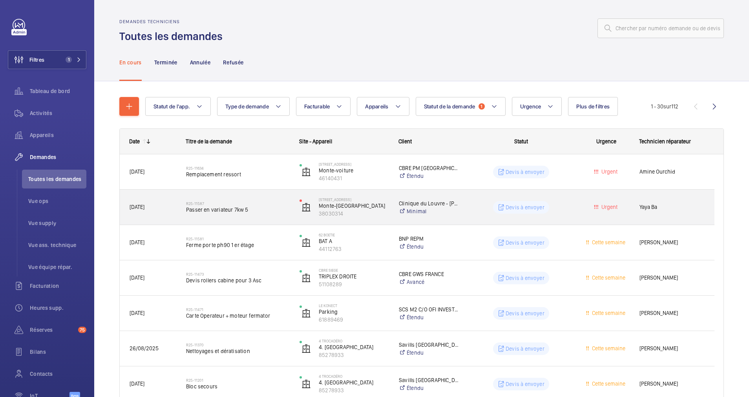
scroll to position [59, 0]
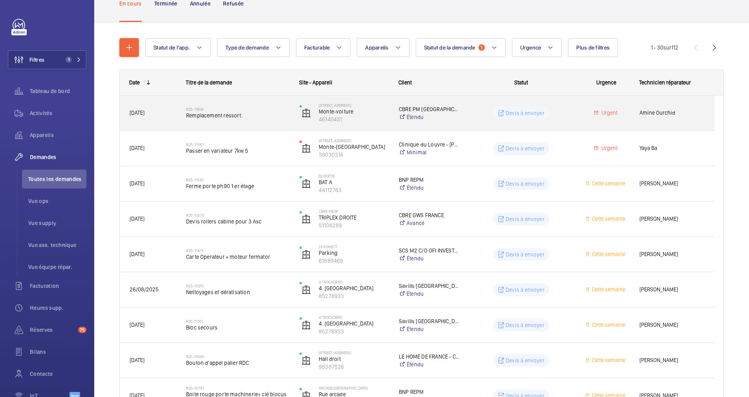
click at [254, 116] on span "Remplacement ressort" at bounding box center [237, 116] width 103 height 8
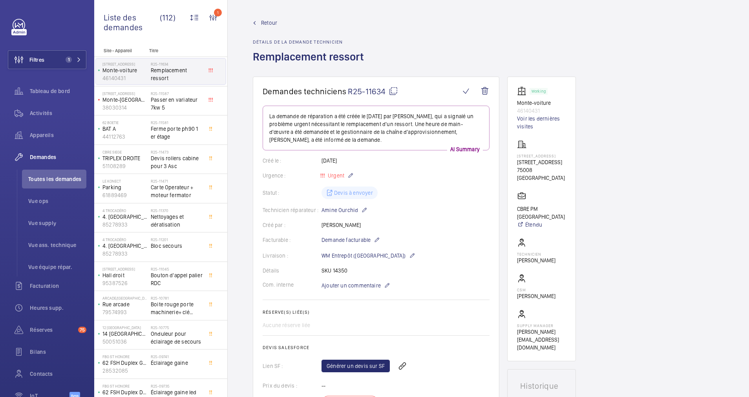
click at [263, 23] on span "Retour" at bounding box center [269, 23] width 16 height 8
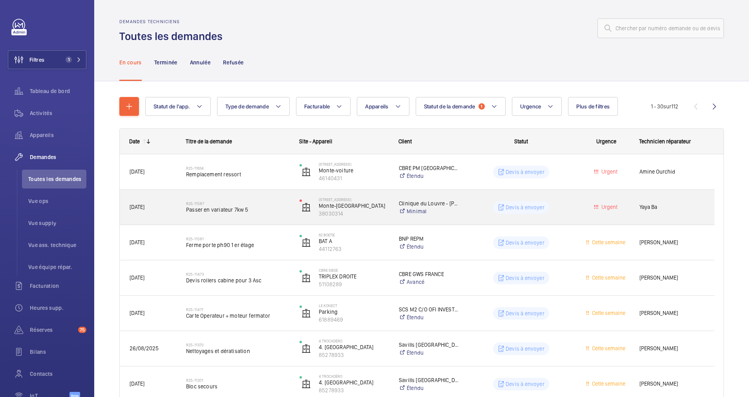
click at [261, 211] on span "Passer en variateur 7kw 5" at bounding box center [237, 210] width 103 height 8
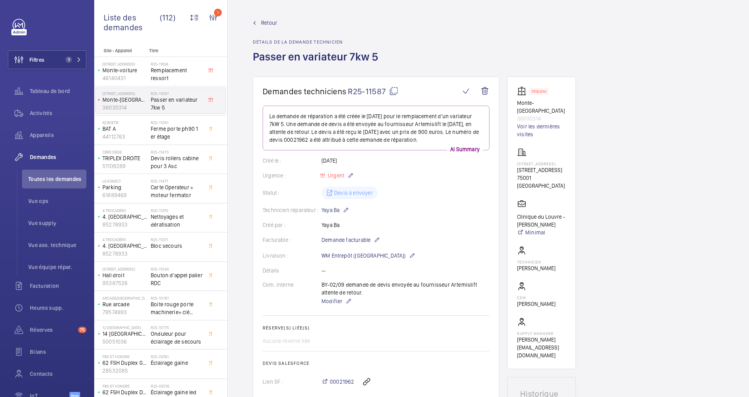
scroll to position [118, 0]
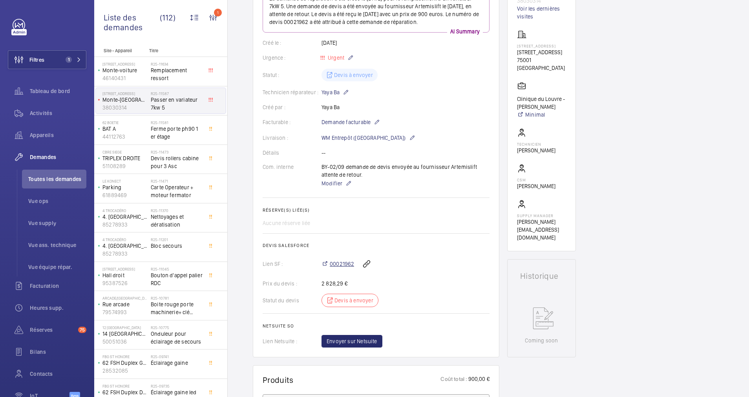
click at [333, 263] on span "00021962" at bounding box center [342, 264] width 24 height 8
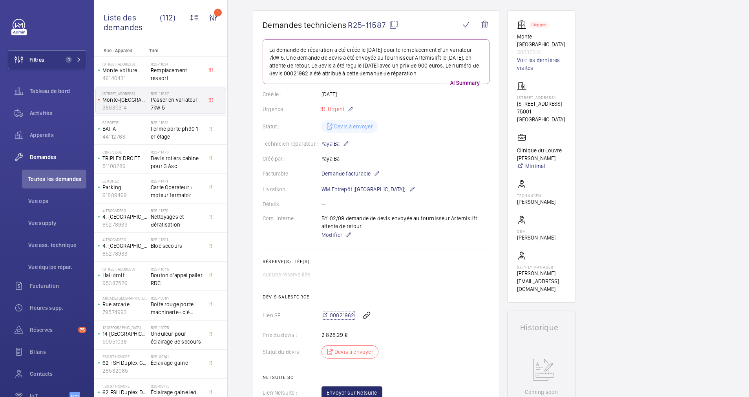
scroll to position [0, 0]
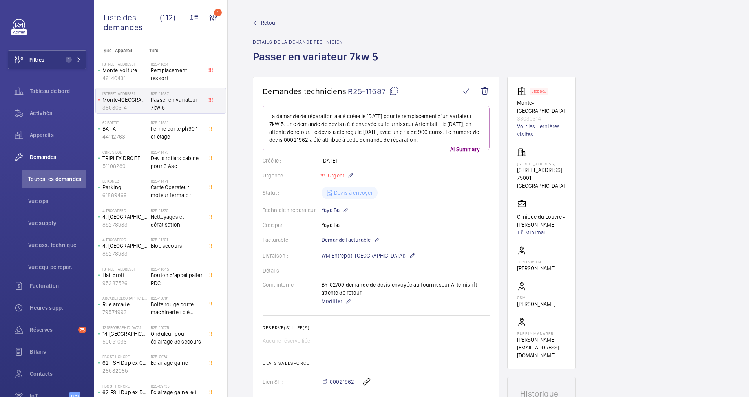
click at [267, 18] on wm-front-admin-header "Retour Détails de la demande technicien Passer en variateur 7kw 5" at bounding box center [489, 38] width 522 height 77
click at [269, 24] on span "Retour" at bounding box center [269, 23] width 16 height 8
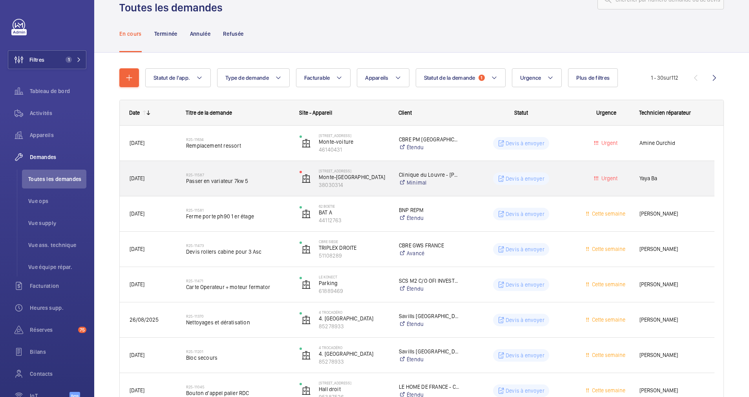
scroll to position [59, 0]
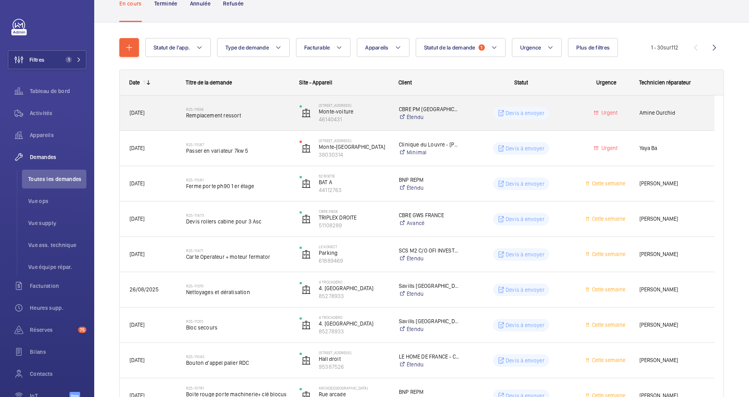
click at [263, 113] on span "Remplacement ressort" at bounding box center [237, 116] width 103 height 8
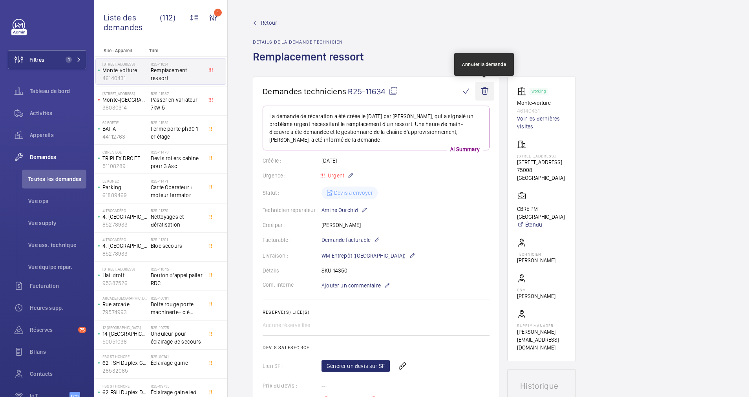
click at [484, 93] on wm-front-icon-button at bounding box center [485, 91] width 19 height 19
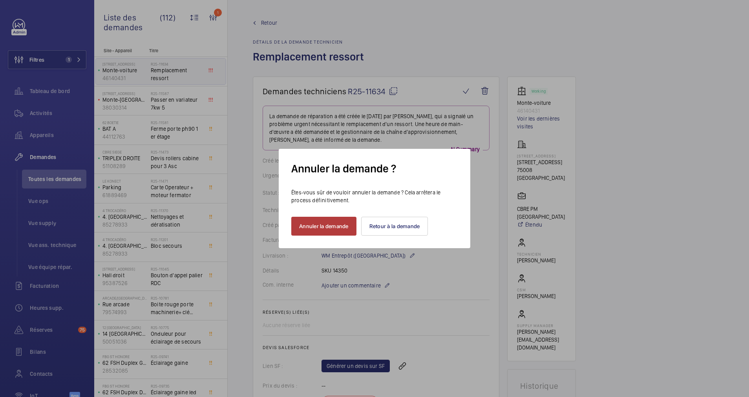
click at [318, 225] on button "Annuler la demande" at bounding box center [323, 226] width 65 height 19
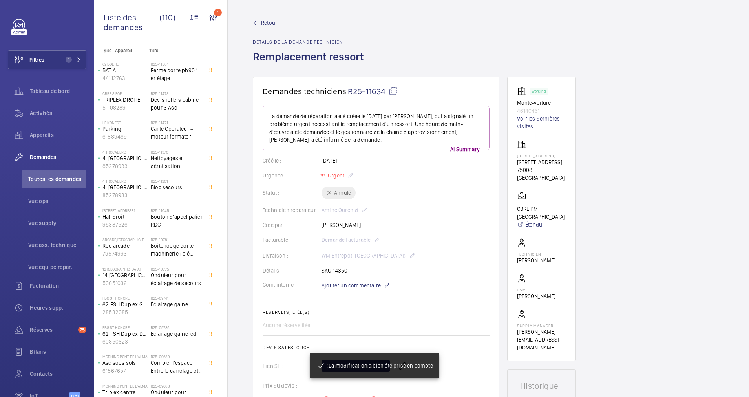
click at [263, 19] on span "Retour" at bounding box center [269, 23] width 16 height 8
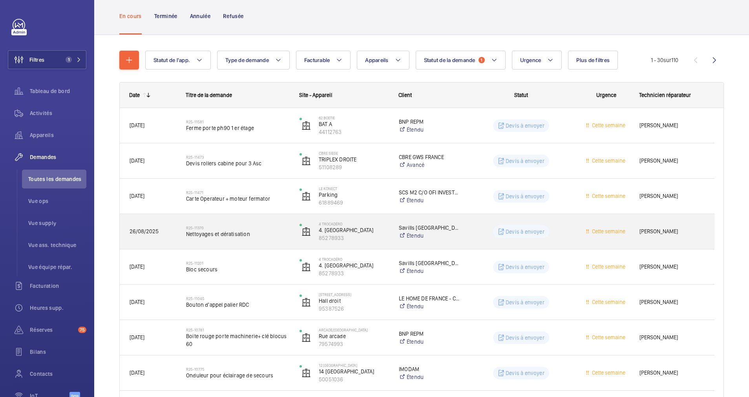
scroll to position [59, 0]
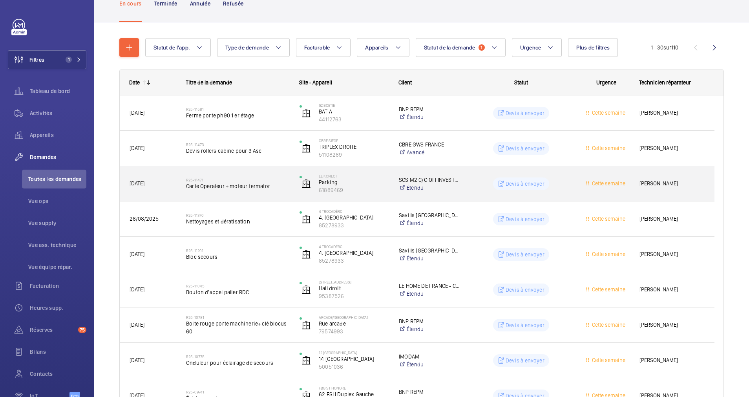
click at [270, 179] on h2 "R25-11471" at bounding box center [237, 180] width 103 height 5
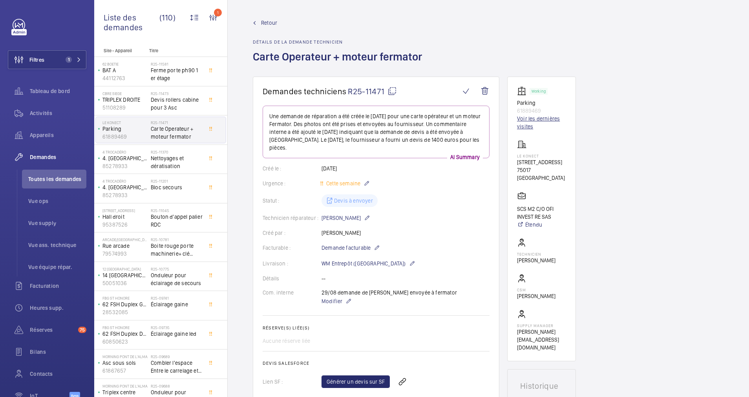
click at [519, 121] on link "Voir les dernières visites" at bounding box center [541, 123] width 49 height 16
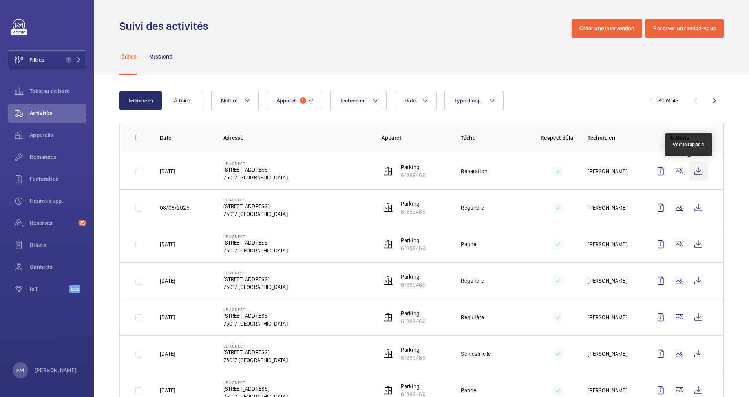
click at [689, 169] on wm-front-icon-button at bounding box center [698, 171] width 19 height 19
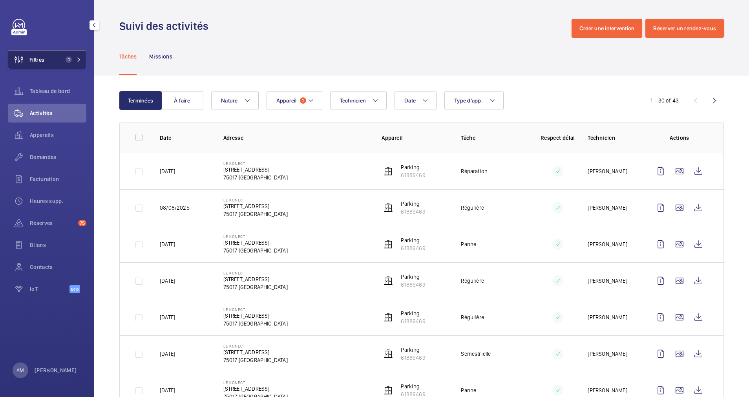
click at [53, 58] on button "Filtres 1" at bounding box center [47, 59] width 79 height 19
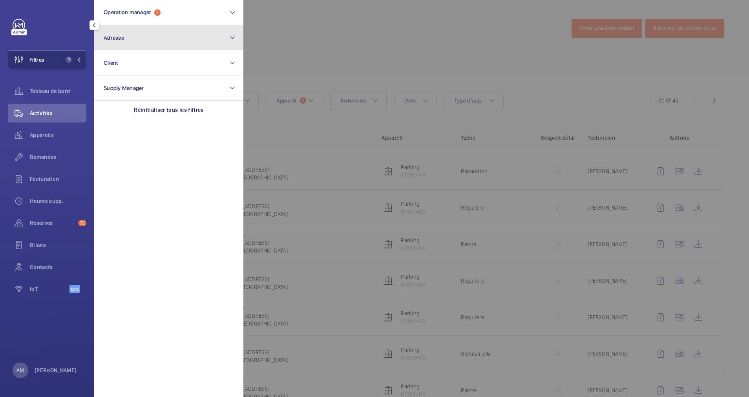
click at [134, 36] on button "Adresse" at bounding box center [168, 37] width 149 height 25
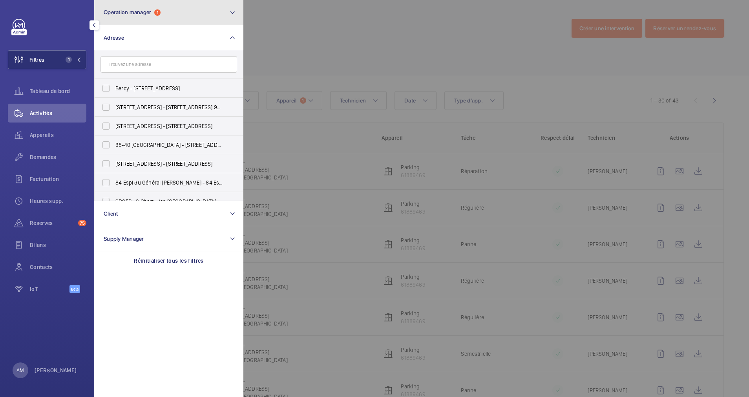
click at [160, 15] on span "1" at bounding box center [157, 12] width 6 height 6
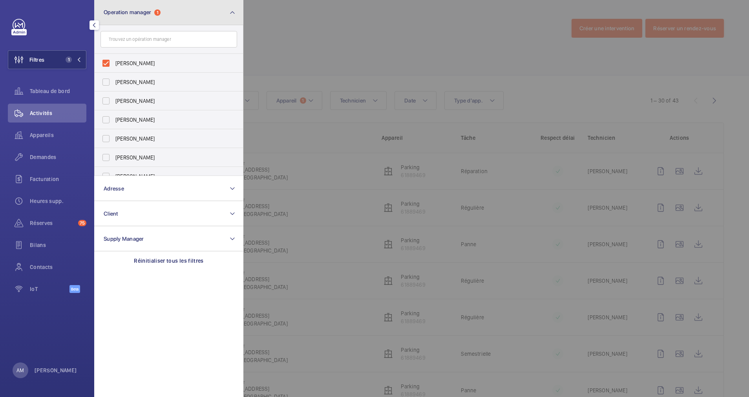
click at [172, 16] on button "Operation manager 1" at bounding box center [168, 12] width 149 height 25
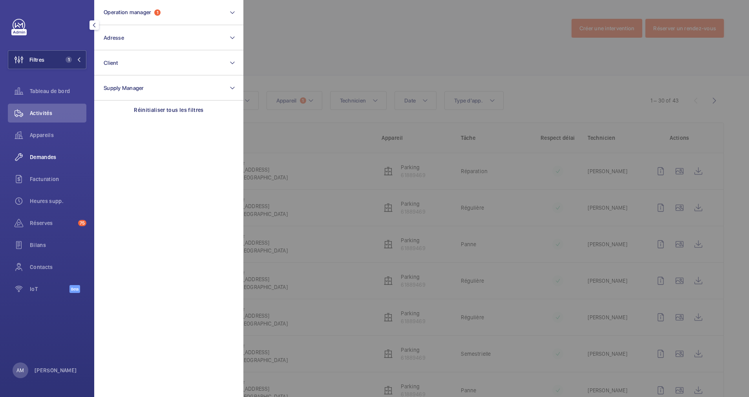
click at [46, 156] on span "Demandes" at bounding box center [58, 157] width 57 height 8
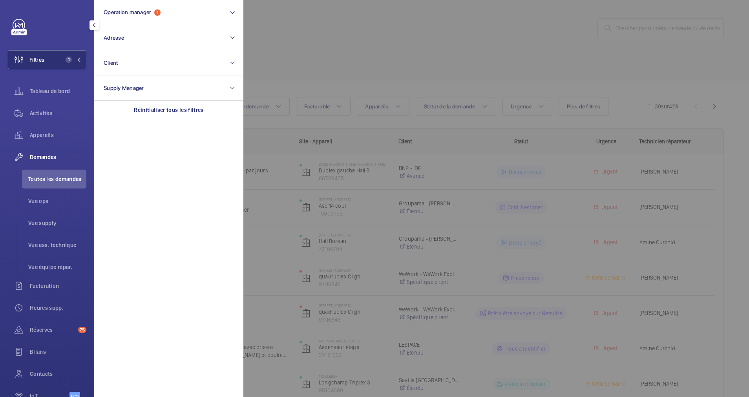
click at [296, 60] on div at bounding box center [617, 198] width 749 height 397
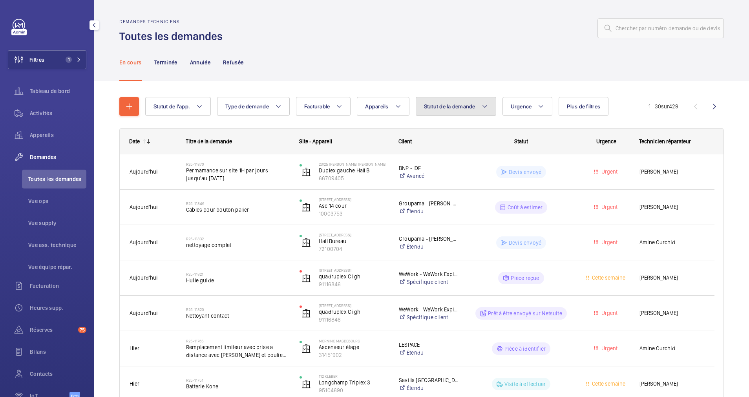
click at [488, 99] on button "Statut de la demande" at bounding box center [456, 106] width 81 height 19
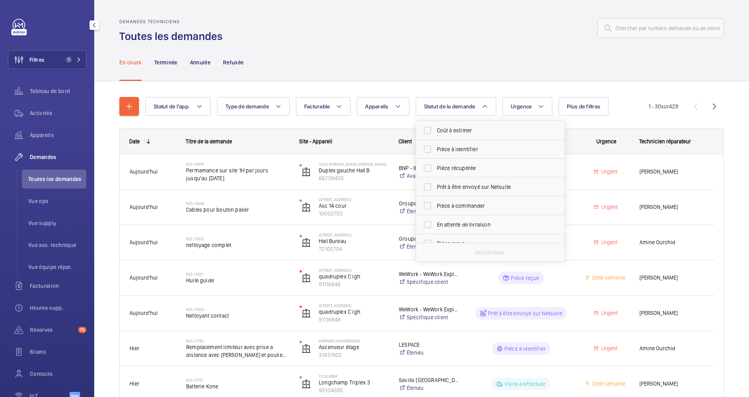
scroll to position [59, 0]
click at [427, 203] on label "Devis à envoyer" at bounding box center [484, 203] width 137 height 19
click at [427, 203] on input "Devis à envoyer" at bounding box center [428, 204] width 16 height 16
checkbox input "true"
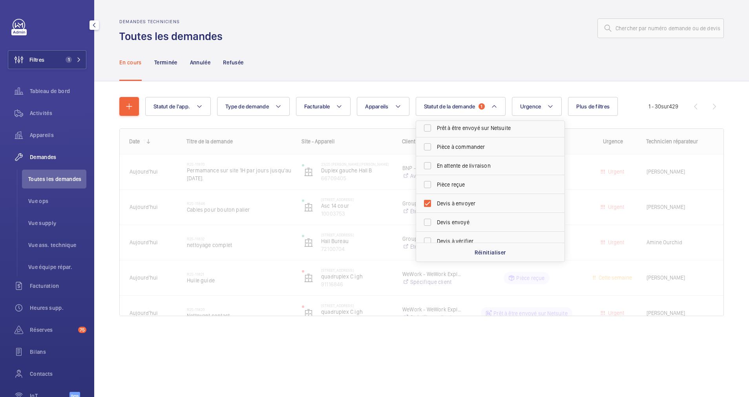
click at [478, 84] on div "Statut de l'app. Type de demande Facturable Appareils Statut de la demande 1 Co…" at bounding box center [421, 209] width 605 height 251
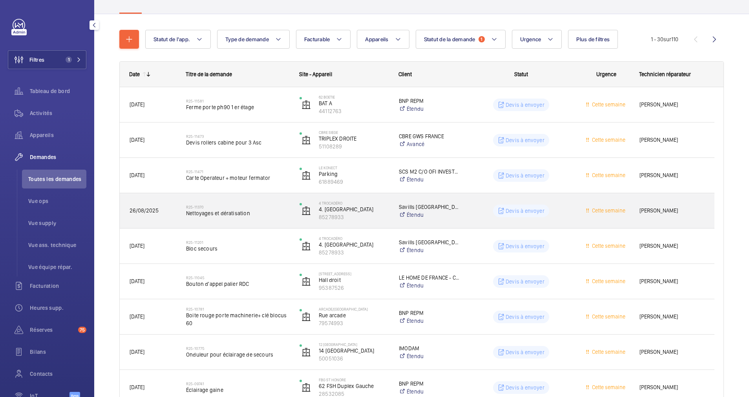
scroll to position [118, 0]
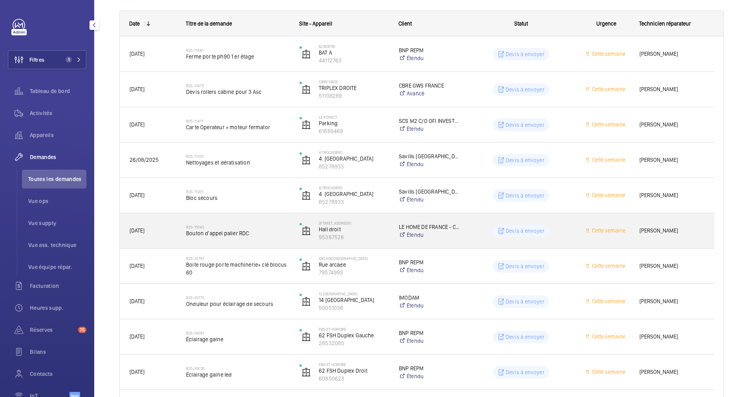
click at [262, 232] on span "Bouton d'appel palier RDC" at bounding box center [237, 233] width 103 height 8
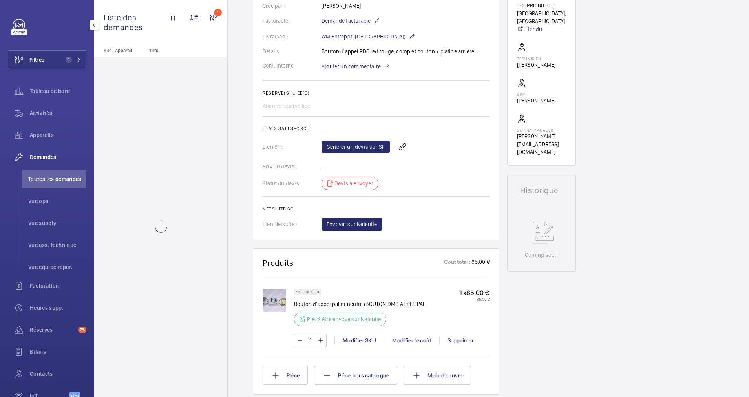
scroll to position [295, 0]
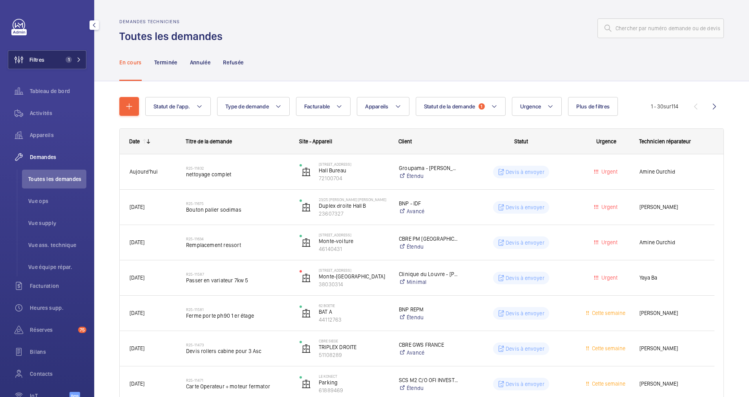
drag, startPoint x: 67, startPoint y: 61, endPoint x: 89, endPoint y: 60, distance: 21.6
click at [68, 61] on span "1" at bounding box center [69, 60] width 6 height 6
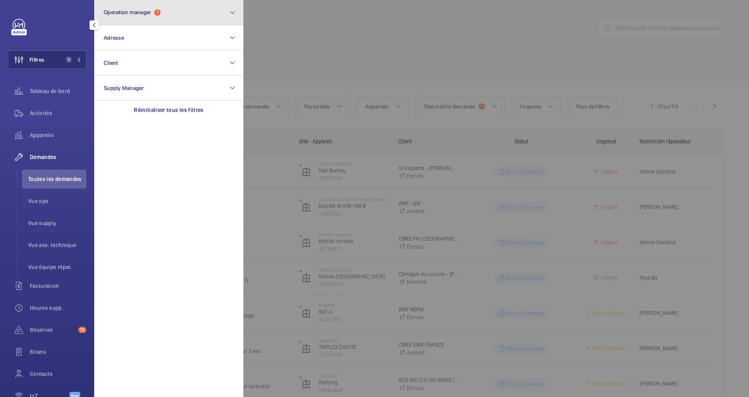
click at [174, 18] on button "Operation manager 1" at bounding box center [168, 12] width 149 height 25
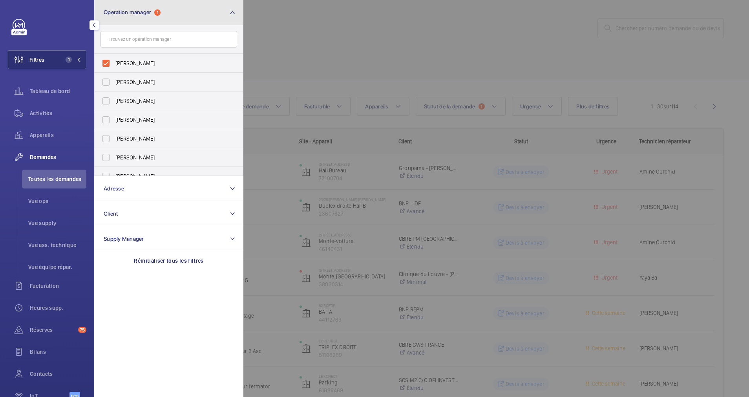
click at [179, 15] on button "Operation manager 1" at bounding box center [168, 12] width 149 height 25
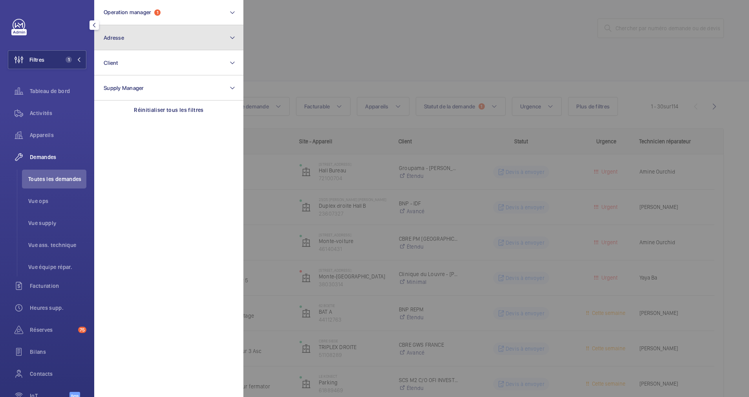
click at [152, 37] on button "Adresse" at bounding box center [168, 37] width 149 height 25
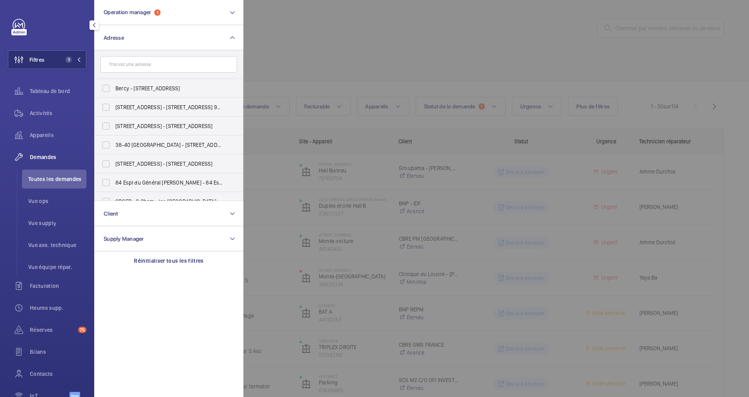
click at [134, 67] on input "text" at bounding box center [169, 64] width 137 height 16
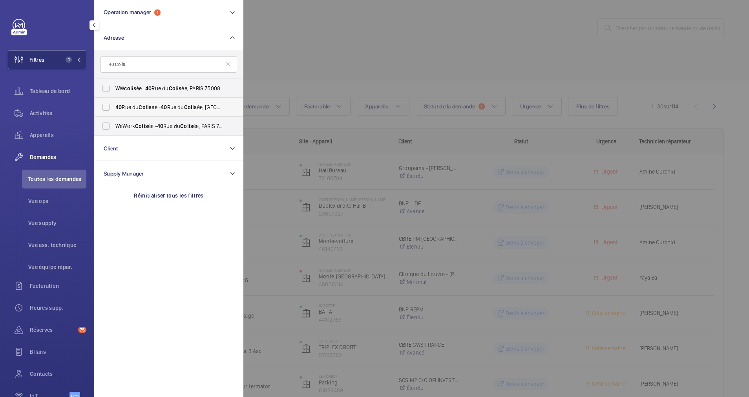
type input "40 Colis"
click at [106, 107] on label "[STREET_ADDRESS] ée - [STREET_ADDRESS]" at bounding box center [163, 107] width 137 height 19
click at [106, 107] on input "[STREET_ADDRESS] ée - [STREET_ADDRESS]" at bounding box center [106, 107] width 16 height 16
checkbox input "true"
click at [40, 118] on div "Activités" at bounding box center [47, 113] width 79 height 19
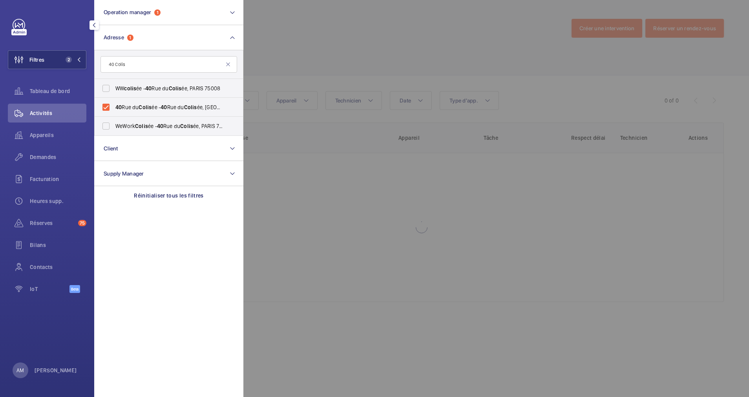
click at [363, 43] on div at bounding box center [617, 198] width 749 height 397
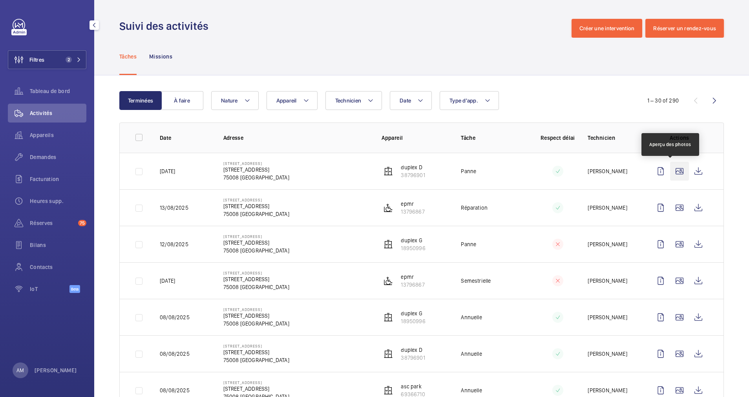
click at [670, 171] on wm-front-icon-button at bounding box center [679, 171] width 19 height 19
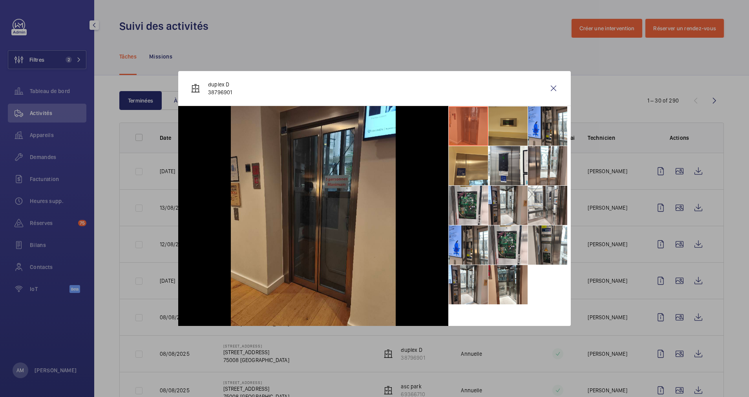
click at [500, 131] on li at bounding box center [508, 125] width 39 height 39
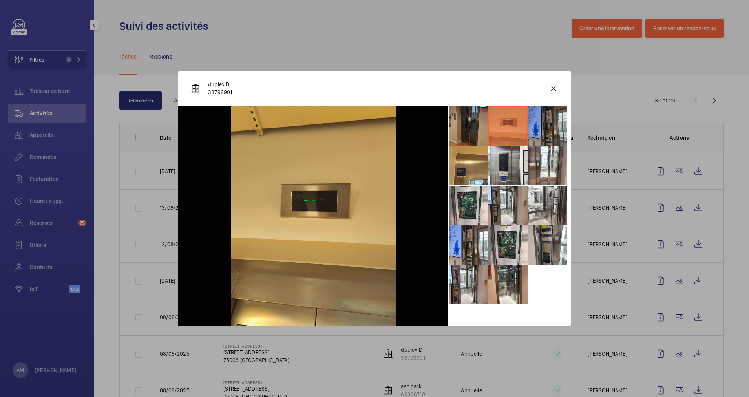
click at [536, 127] on li at bounding box center [547, 125] width 39 height 39
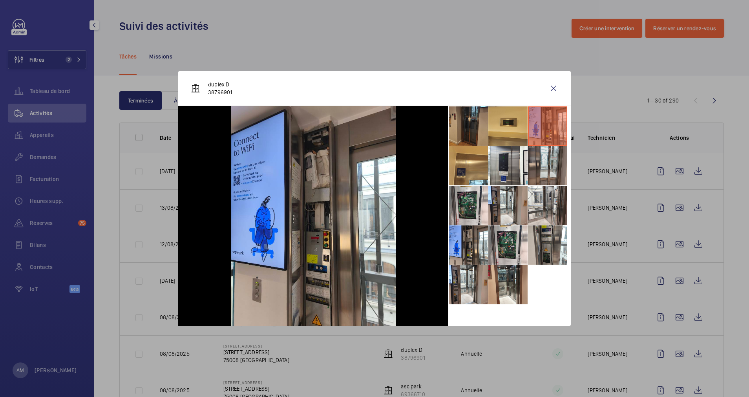
click at [531, 161] on li at bounding box center [547, 165] width 39 height 39
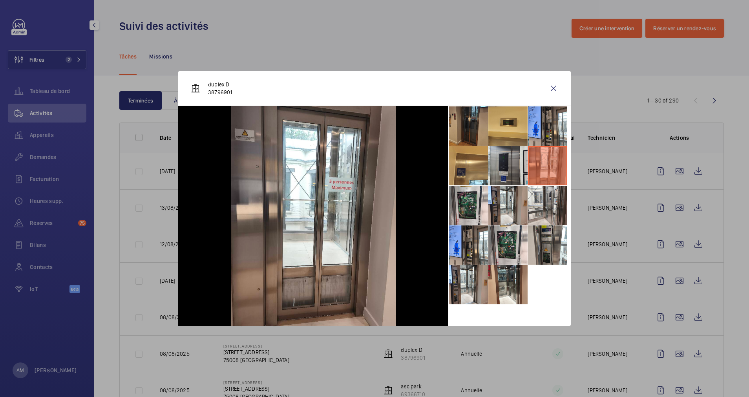
click at [503, 162] on li at bounding box center [508, 165] width 39 height 39
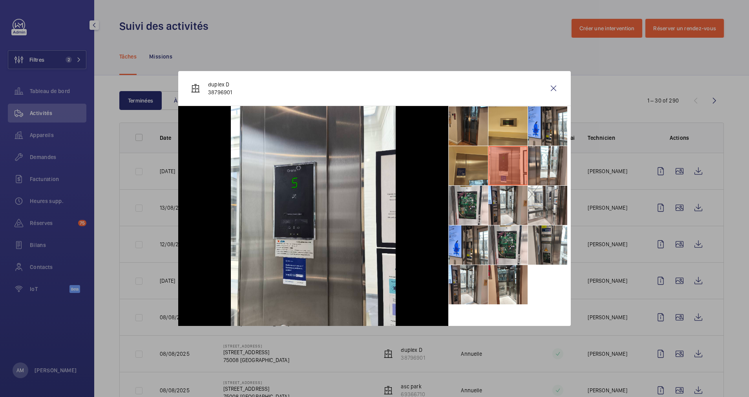
click at [458, 163] on li at bounding box center [468, 165] width 39 height 39
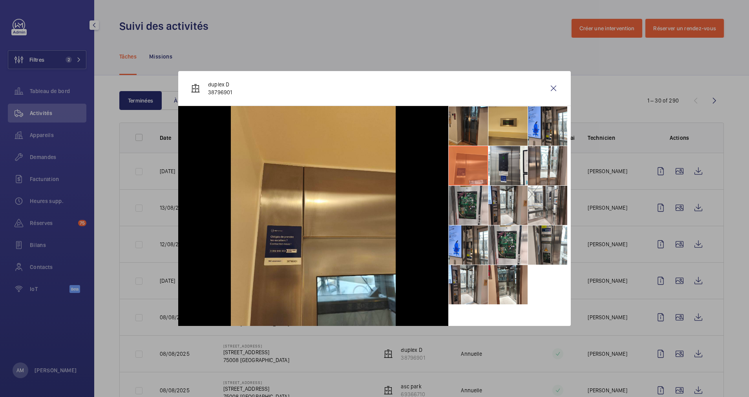
click at [464, 206] on li at bounding box center [468, 205] width 39 height 39
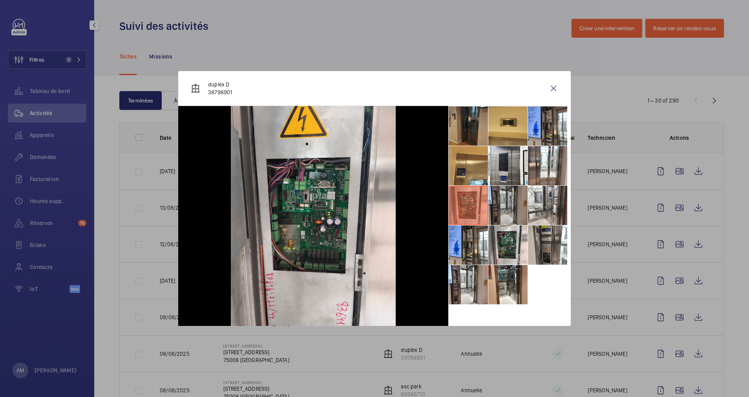
click at [514, 207] on li at bounding box center [508, 205] width 39 height 39
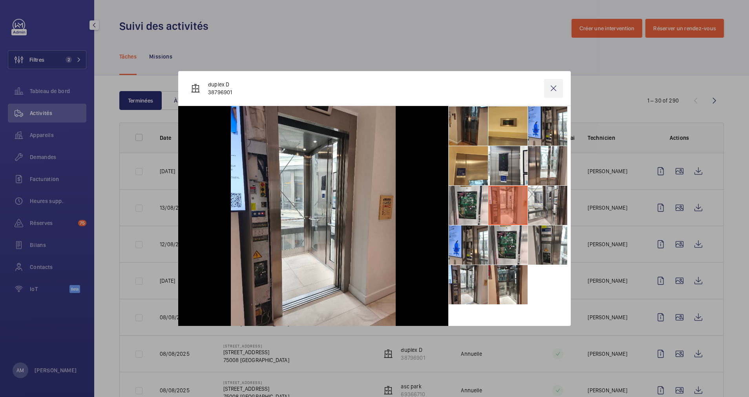
click at [554, 88] on wm-front-icon-button at bounding box center [553, 88] width 19 height 19
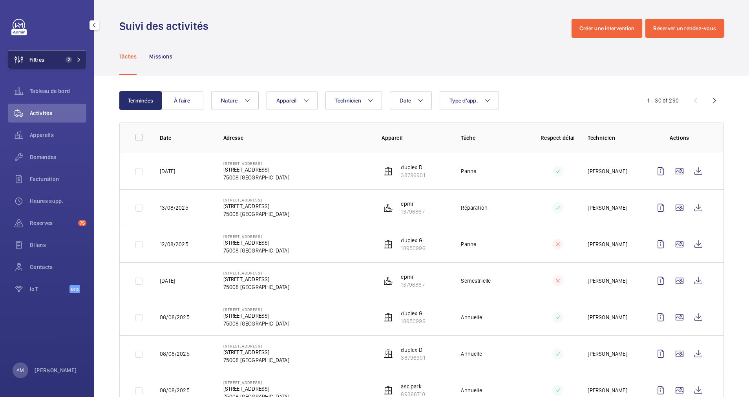
click at [79, 59] on span "2" at bounding box center [71, 60] width 19 height 6
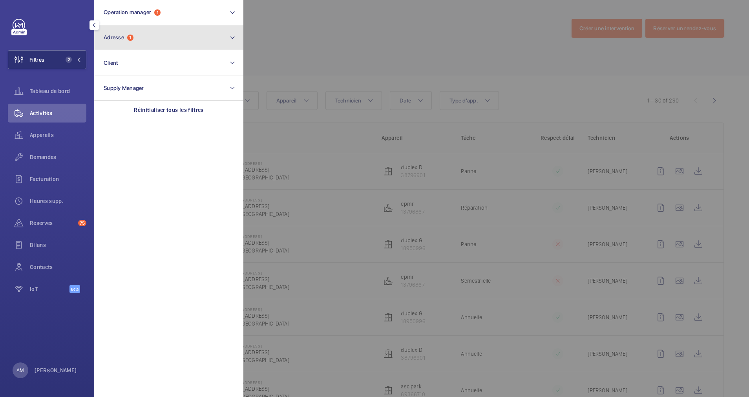
click at [134, 43] on button "Adresse 1" at bounding box center [168, 37] width 149 height 25
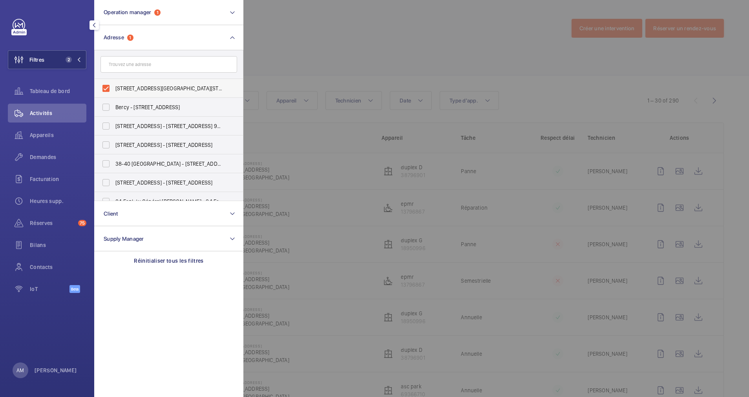
click at [106, 89] on label "[STREET_ADDRESS][GEOGRAPHIC_DATA][STREET_ADDRESS]" at bounding box center [163, 88] width 137 height 19
click at [106, 89] on input "[STREET_ADDRESS][GEOGRAPHIC_DATA][STREET_ADDRESS]" at bounding box center [106, 89] width 16 height 16
checkbox input "false"
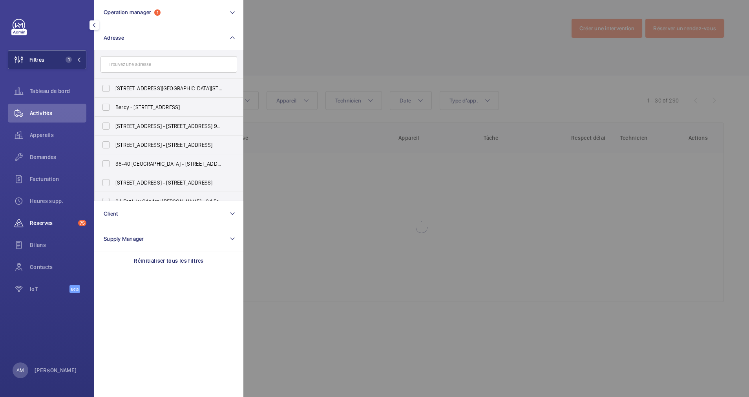
click at [42, 227] on span "Réserves" at bounding box center [52, 223] width 45 height 8
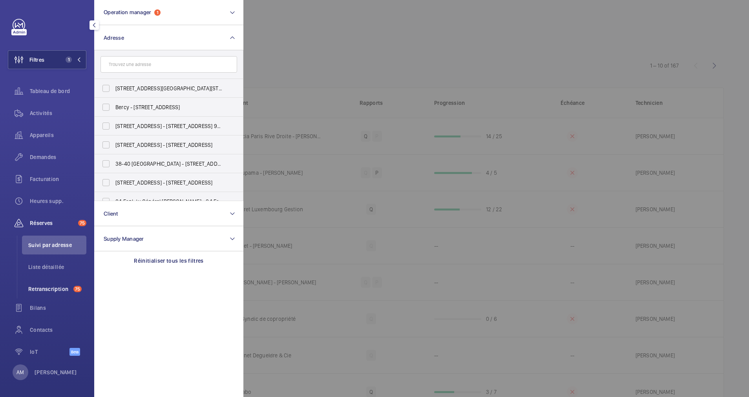
click at [66, 286] on span "Retranscription" at bounding box center [49, 289] width 42 height 8
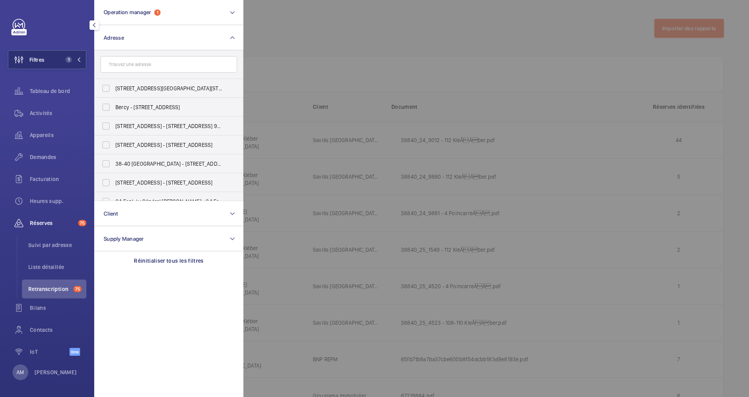
click at [570, 58] on div at bounding box center [617, 198] width 749 height 397
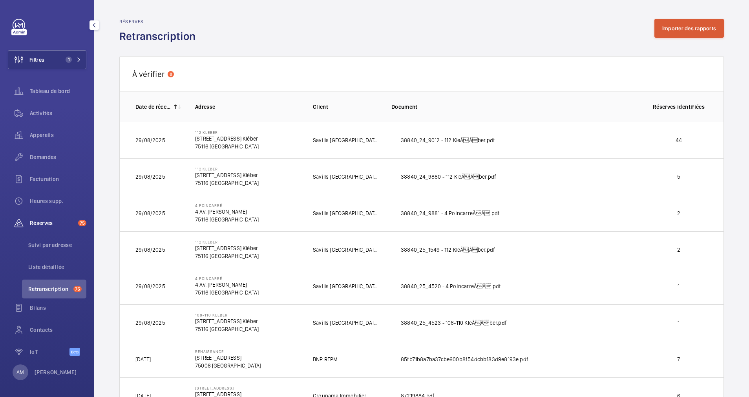
drag, startPoint x: 692, startPoint y: 39, endPoint x: 684, endPoint y: 37, distance: 8.2
click at [691, 39] on div "Réserves Retranscription Importer des rapports" at bounding box center [421, 31] width 605 height 25
click at [680, 28] on button "Importer des rapports" at bounding box center [690, 28] width 70 height 19
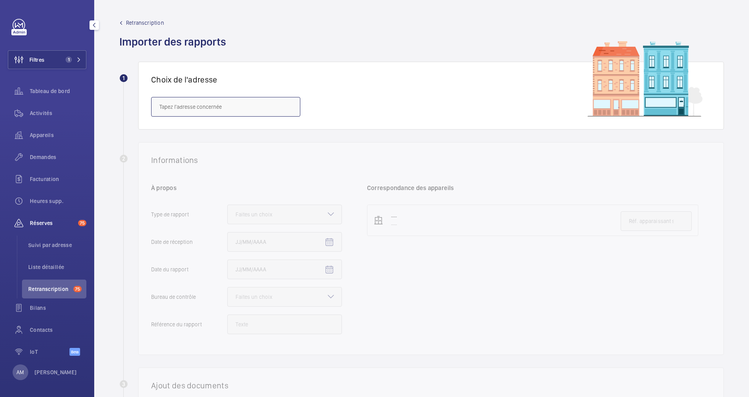
click at [186, 104] on input "text" at bounding box center [225, 107] width 149 height 20
paste input "Bonjour Madame Mam, Le 14 Delambre fait partie de mon périmètre. J’intègre le r…"
type input "Bonjour Madame Mam, Le 14 Delambre fait partie de mon périmètre. J’intègre le r…"
click at [289, 106] on mat-icon at bounding box center [289, 106] width 9 height 9
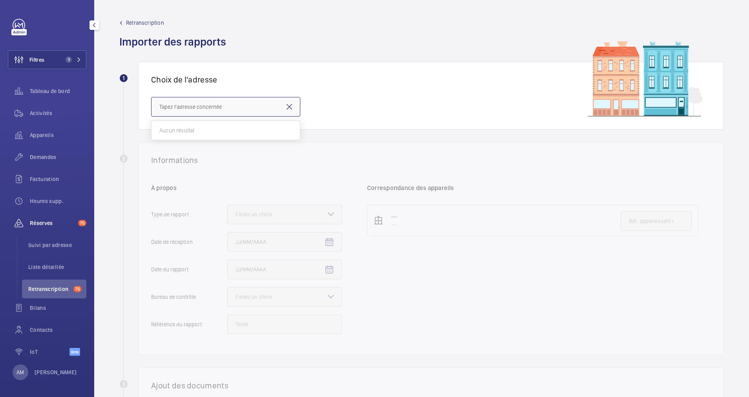
scroll to position [0, 0]
click at [258, 108] on input "text" at bounding box center [225, 107] width 149 height 20
click at [238, 123] on mat-option "14 Delambre - [STREET_ADDRESS]" at bounding box center [226, 130] width 148 height 19
type input "14 Delambre - [STREET_ADDRESS]"
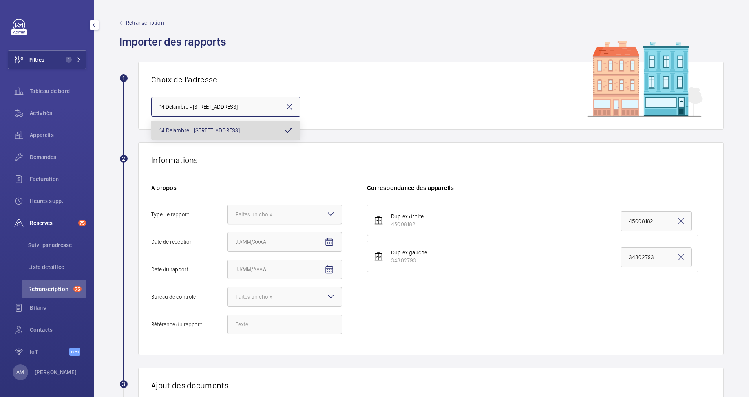
scroll to position [0, 12]
click at [315, 211] on div at bounding box center [285, 214] width 114 height 19
click at [228, 211] on input "Type de rapport Faites un choix" at bounding box center [228, 214] width 0 height 19
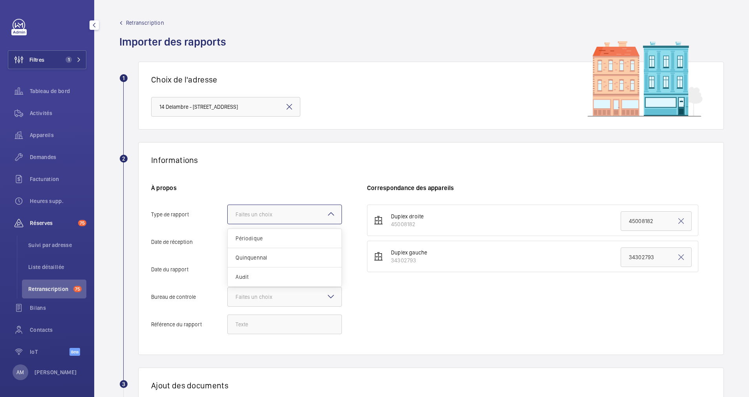
scroll to position [0, 0]
click at [247, 255] on span "Quinquennal" at bounding box center [285, 258] width 98 height 8
click at [228, 224] on input "Type de rapport Faites un choix Périodique Quinquennal Audit" at bounding box center [228, 214] width 0 height 19
click at [281, 239] on input "Date de réception" at bounding box center [284, 242] width 115 height 20
click at [331, 238] on mat-icon "Open calendar" at bounding box center [329, 242] width 9 height 9
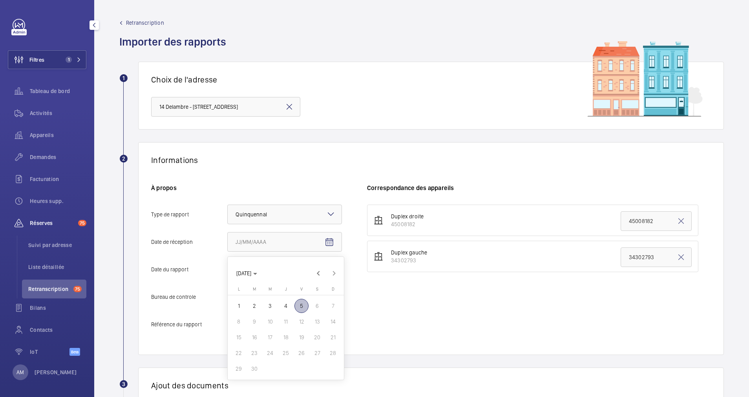
click at [289, 300] on span "4" at bounding box center [286, 306] width 14 height 14
type input "[DATE]"
click at [331, 265] on span "Open calendar" at bounding box center [329, 269] width 19 height 19
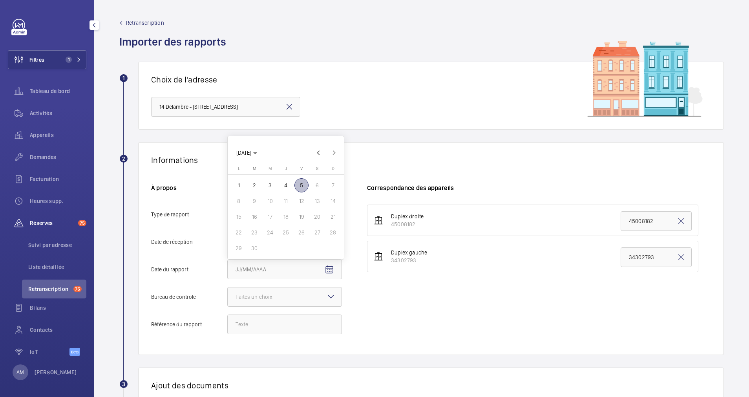
click at [306, 187] on span "5" at bounding box center [302, 185] width 14 height 14
type input "[DATE]"
click at [328, 295] on mat-icon at bounding box center [330, 296] width 9 height 9
click at [228, 295] on input "Bureau de controle Faites un choix Veritas Autre" at bounding box center [228, 296] width 0 height 19
click at [259, 320] on span "Veritas" at bounding box center [285, 321] width 98 height 8
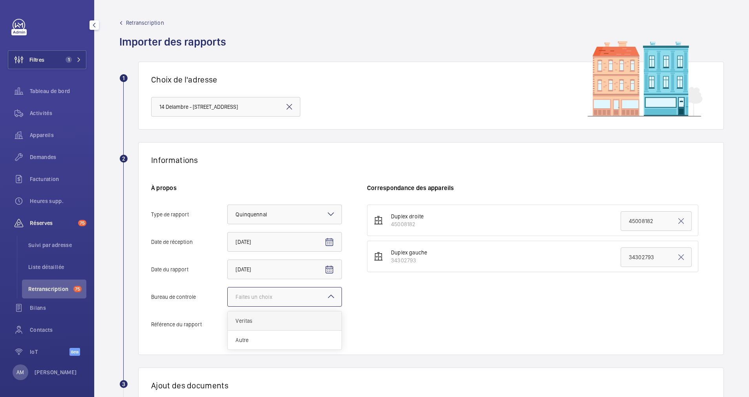
click at [228, 306] on input "Bureau de controle Faites un choix Veritas Autre" at bounding box center [228, 296] width 0 height 19
paste input "7900258/5.7.1.R"
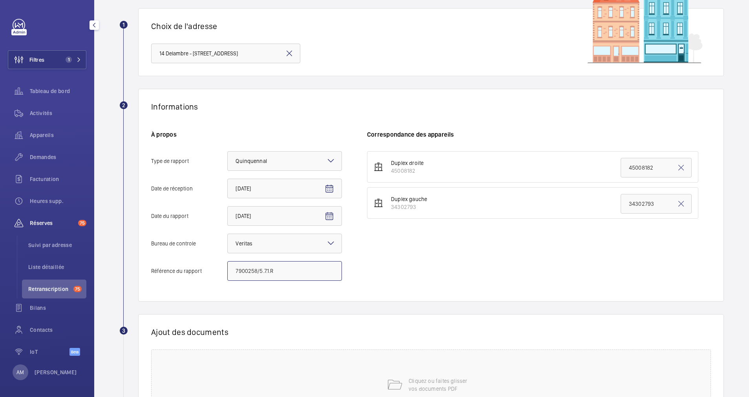
scroll to position [118, 0]
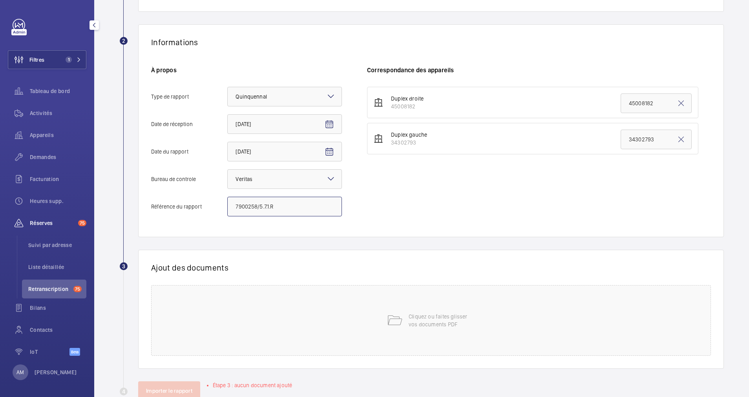
type input "7900258/5.7.1.R"
click at [443, 294] on span "Choisissez les appareils concernés" at bounding box center [520, 295] width 290 height 8
click at [392, 326] on label "45008182" at bounding box center [515, 319] width 294 height 19
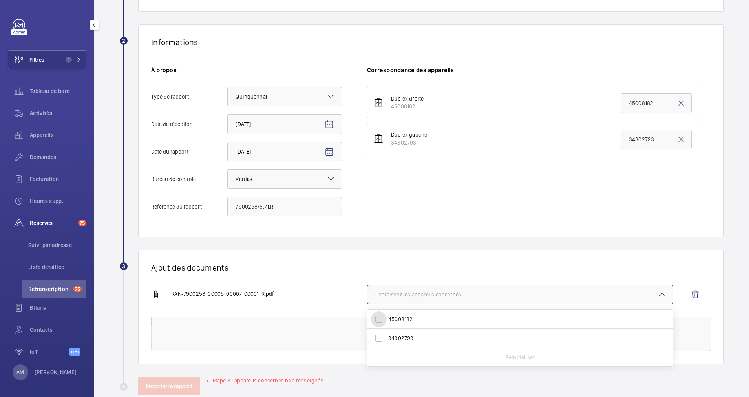
click at [387, 326] on input "45008182" at bounding box center [379, 319] width 16 height 16
checkbox input "true"
click at [382, 337] on label "34302793" at bounding box center [515, 338] width 294 height 19
click at [382, 337] on input "34302793" at bounding box center [379, 338] width 16 height 16
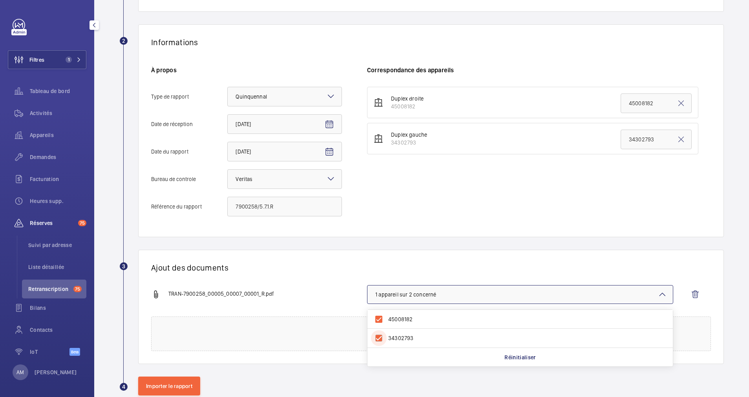
checkbox input "true"
click at [176, 381] on button "Importer le rapport" at bounding box center [169, 386] width 62 height 19
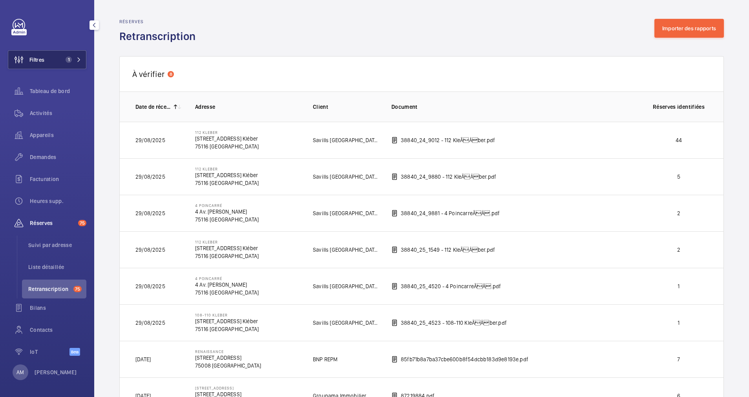
drag, startPoint x: 56, startPoint y: 60, endPoint x: 85, endPoint y: 54, distance: 29.3
click at [57, 60] on button "Filtres 1" at bounding box center [47, 59] width 79 height 19
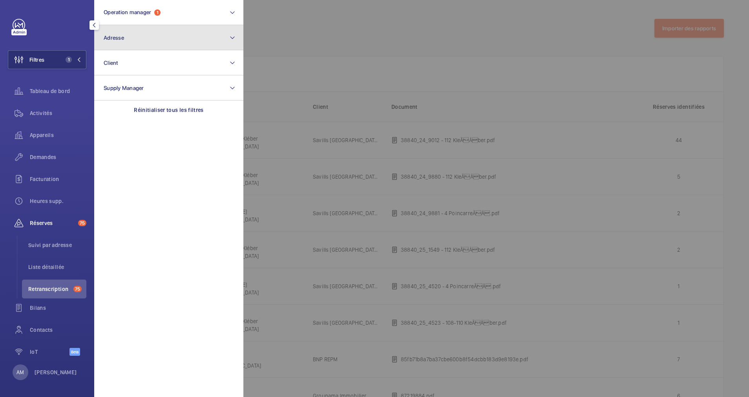
click at [148, 31] on button "Adresse" at bounding box center [168, 37] width 149 height 25
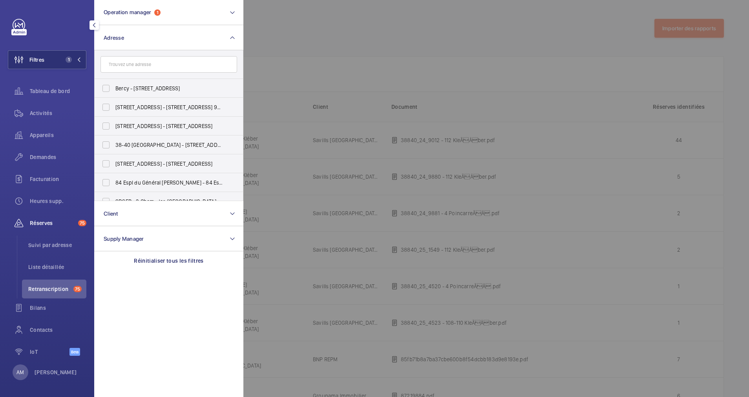
click at [134, 65] on input "text" at bounding box center [169, 64] width 137 height 16
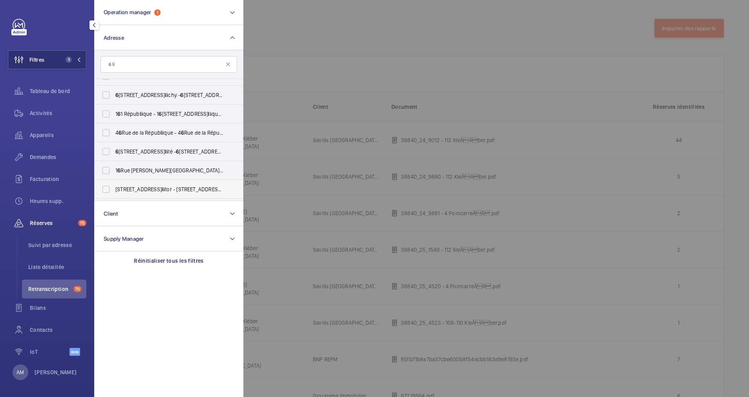
scroll to position [295, 0]
type input "6 li"
click at [145, 186] on span "[STREET_ADDRESS] ège - [STREET_ADDRESS]" at bounding box center [169, 190] width 108 height 8
click at [114, 186] on input "[STREET_ADDRESS] ège - [STREET_ADDRESS]" at bounding box center [106, 190] width 16 height 16
checkbox input "true"
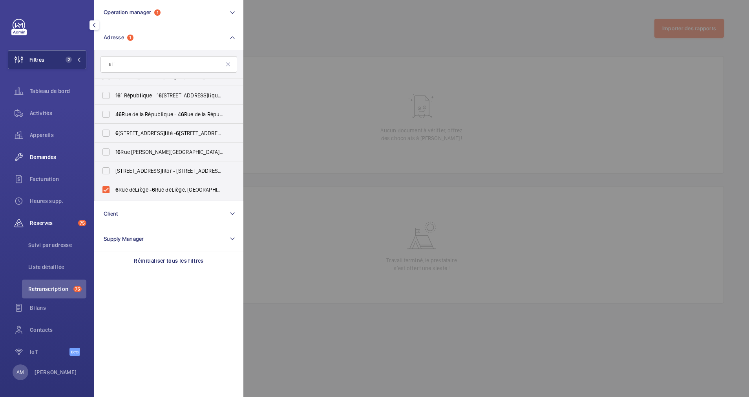
click at [37, 151] on div "Demandes" at bounding box center [47, 157] width 79 height 19
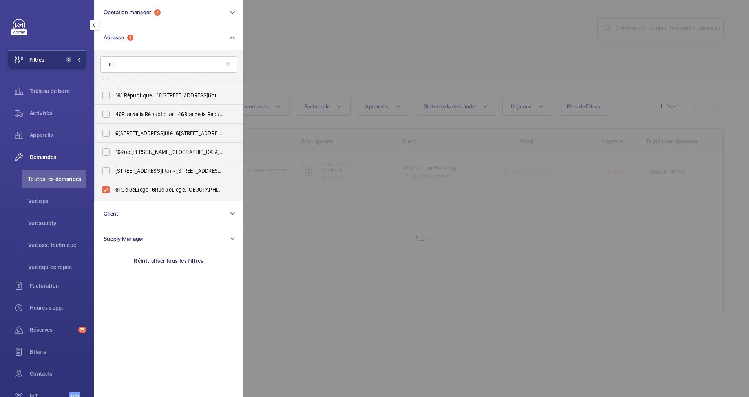
click at [368, 43] on div at bounding box center [617, 198] width 749 height 397
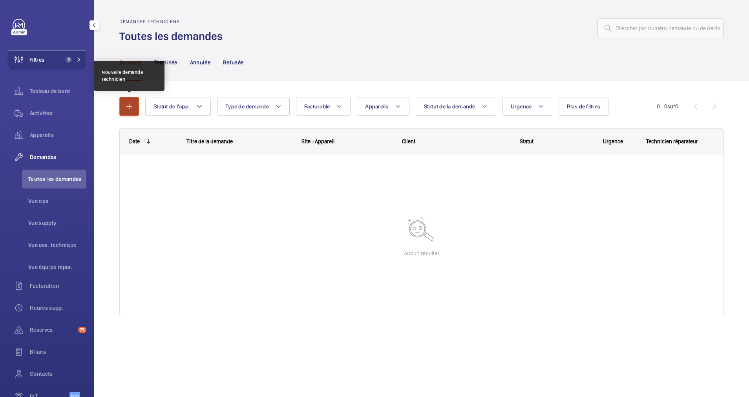
click at [129, 103] on mat-icon "button" at bounding box center [128, 106] width 9 height 9
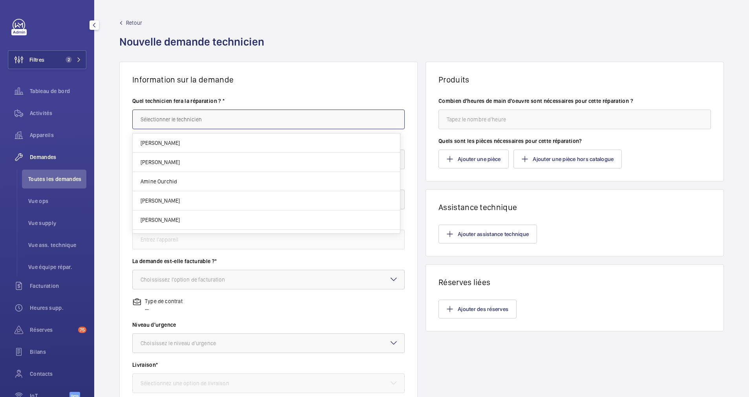
click at [213, 122] on input "text" at bounding box center [268, 120] width 273 height 20
click at [219, 119] on input "text" at bounding box center [268, 120] width 273 height 20
click at [192, 137] on mat-option "Amine Ourchid" at bounding box center [266, 143] width 267 height 19
type input "Amine Ourchid"
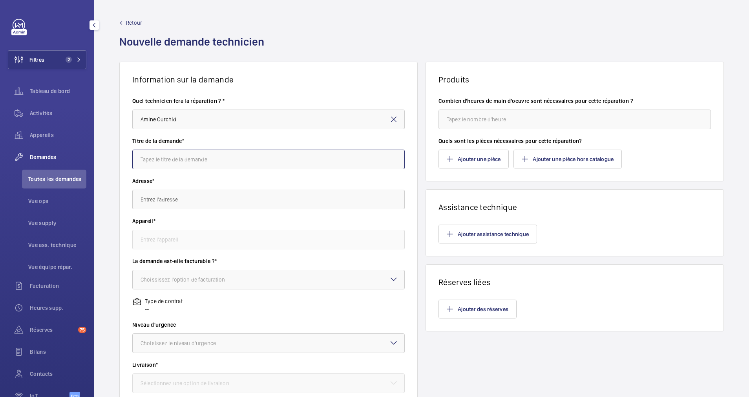
click at [175, 160] on input "text" at bounding box center [268, 160] width 273 height 20
type input "Coffre à clé"
click at [176, 200] on input "text" at bounding box center [268, 200] width 273 height 20
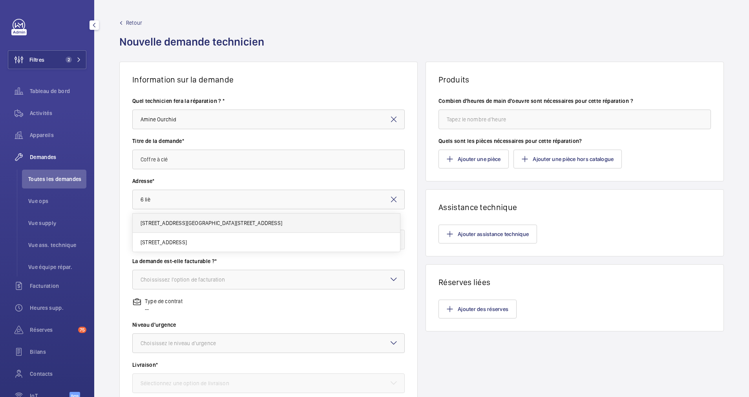
click at [168, 225] on span "[STREET_ADDRESS][GEOGRAPHIC_DATA][STREET_ADDRESS]" at bounding box center [212, 223] width 142 height 8
type input "[STREET_ADDRESS][GEOGRAPHIC_DATA][STREET_ADDRESS]"
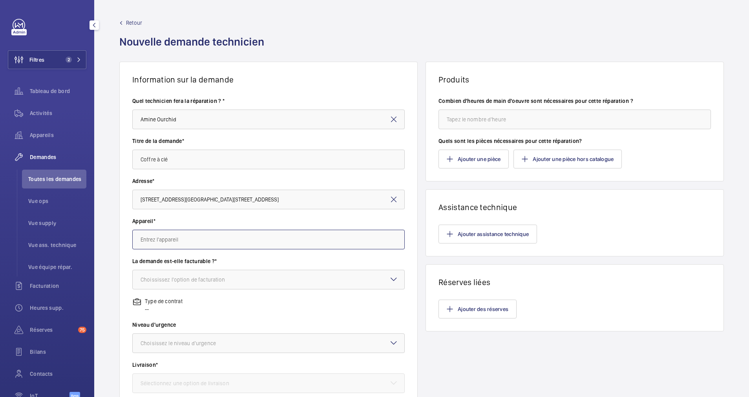
click at [203, 240] on input "text" at bounding box center [268, 240] width 273 height 20
click at [181, 261] on span "27622867 - Principal" at bounding box center [166, 263] width 51 height 8
type input "27622867 - Principal"
click at [192, 274] on div at bounding box center [269, 279] width 272 height 19
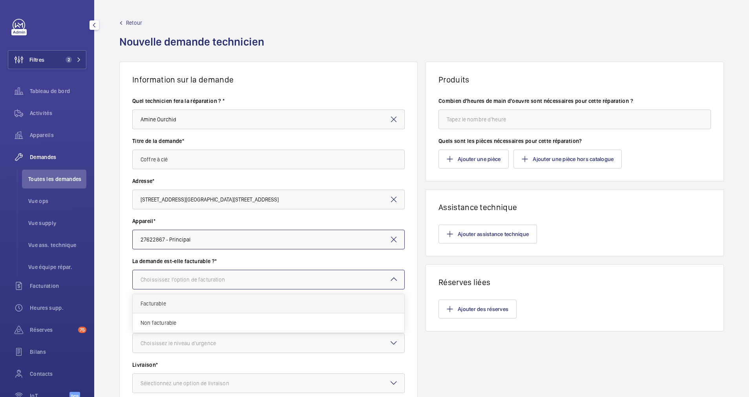
click at [179, 299] on div "Facturable" at bounding box center [269, 303] width 272 height 19
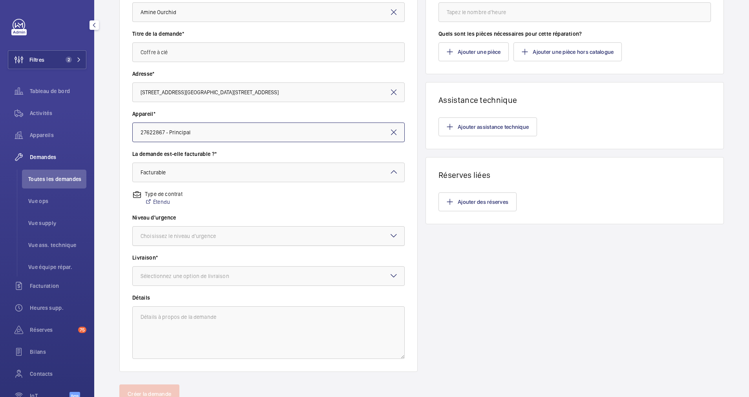
scroll to position [118, 0]
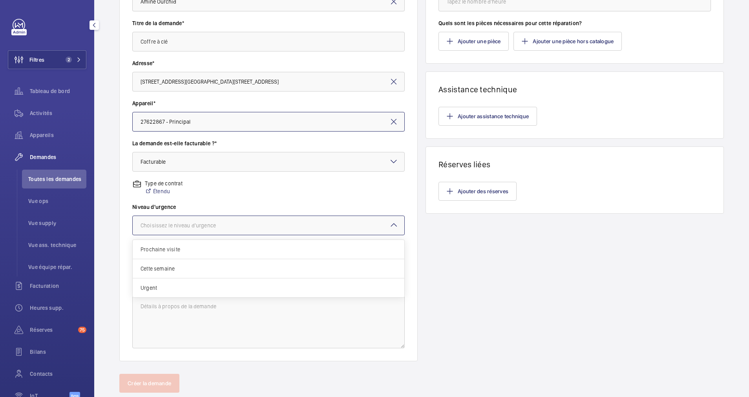
click at [228, 228] on div "Choisissez le niveau d'urgence" at bounding box center [188, 225] width 95 height 8
drag, startPoint x: 174, startPoint y: 288, endPoint x: 218, endPoint y: 234, distance: 70.0
click at [176, 286] on span "Urgent" at bounding box center [269, 288] width 256 height 8
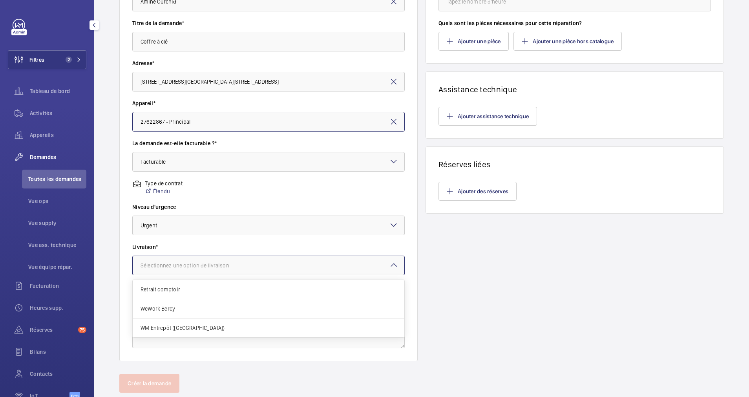
click at [211, 259] on div at bounding box center [269, 265] width 272 height 19
drag, startPoint x: 191, startPoint y: 326, endPoint x: 198, endPoint y: 315, distance: 13.4
click at [192, 326] on span "WM Entrepôt ([GEOGRAPHIC_DATA])" at bounding box center [269, 328] width 256 height 8
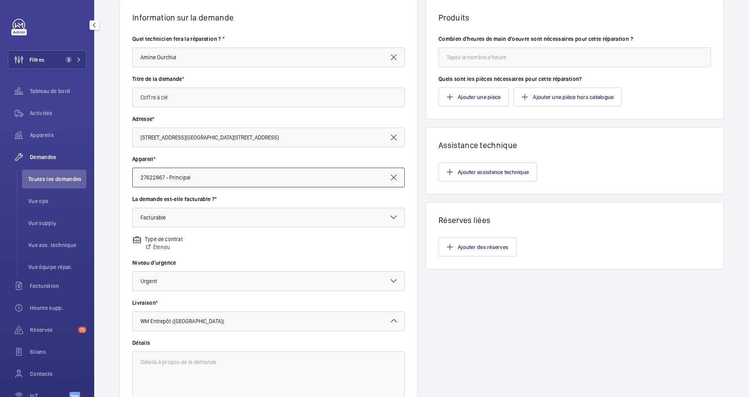
scroll to position [0, 0]
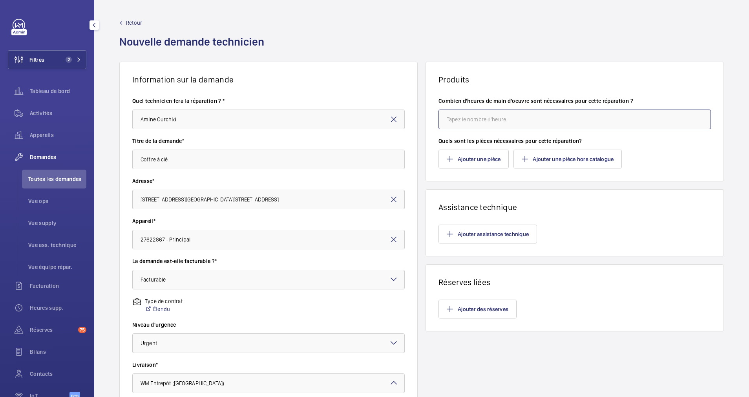
click at [464, 118] on input "number" at bounding box center [575, 120] width 273 height 20
type input "2"
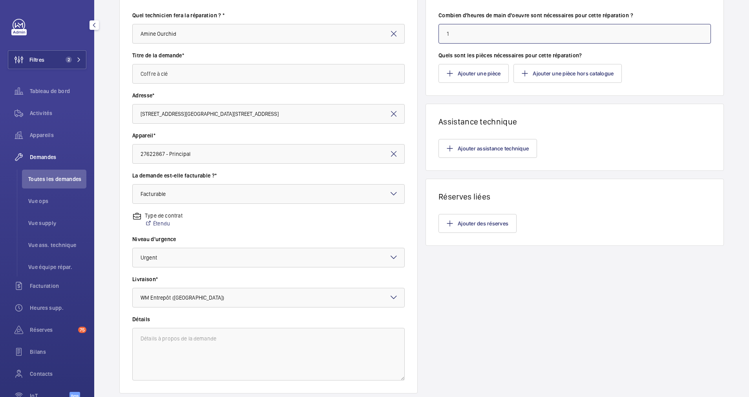
scroll to position [139, 0]
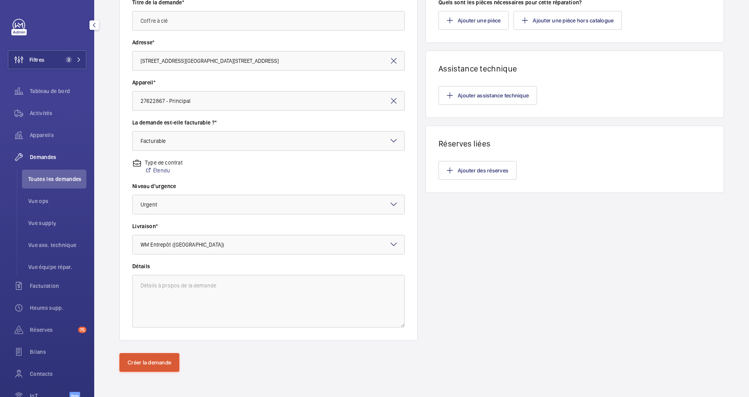
type input "1"
click at [163, 361] on button "Créer la demande" at bounding box center [149, 362] width 60 height 19
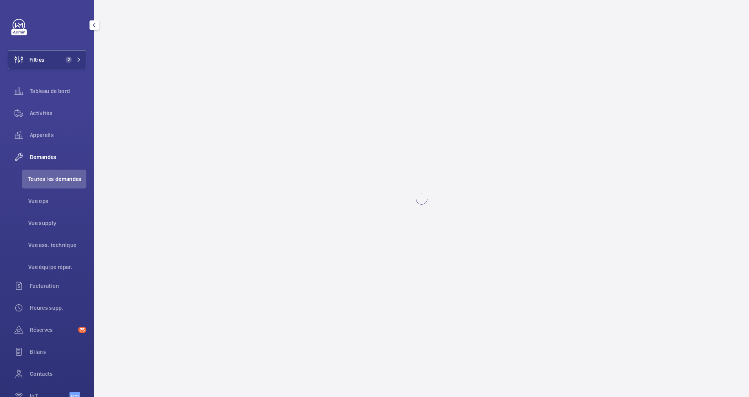
scroll to position [0, 0]
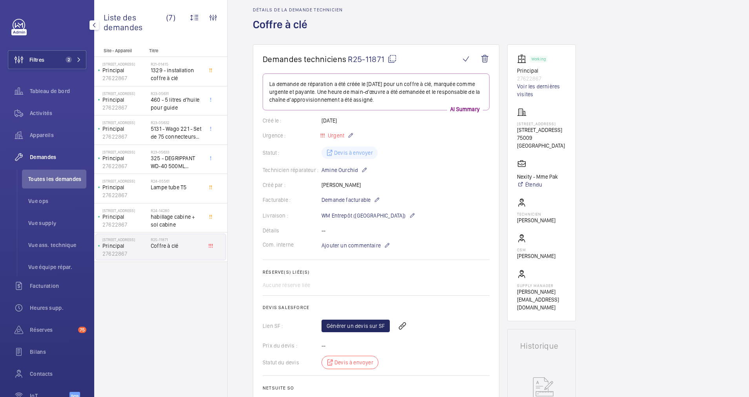
scroll to position [59, 0]
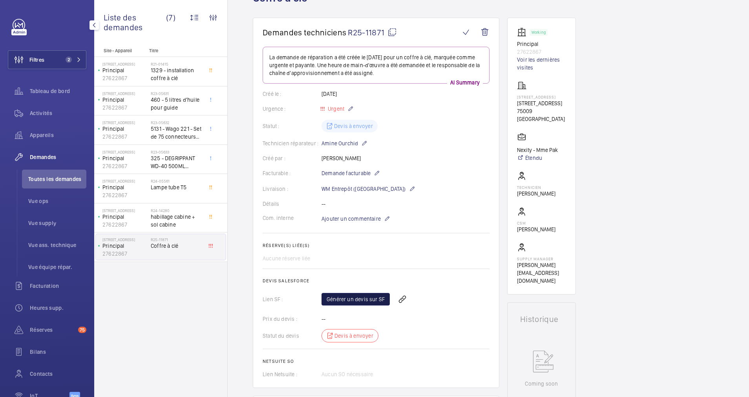
click at [366, 294] on link "Générer un devis sur SF" at bounding box center [356, 299] width 68 height 13
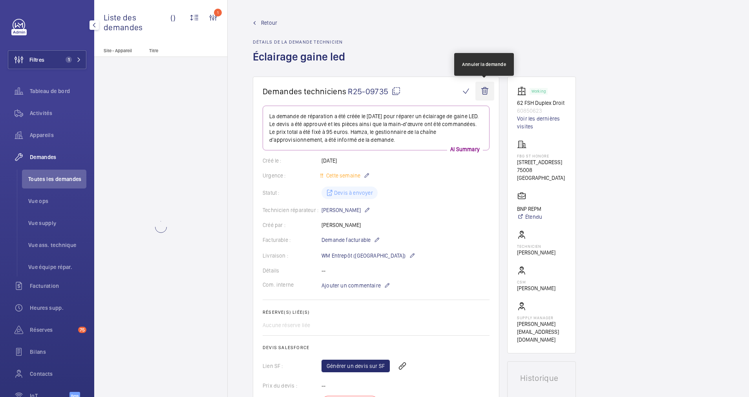
click at [485, 91] on wm-front-icon-button at bounding box center [485, 91] width 19 height 19
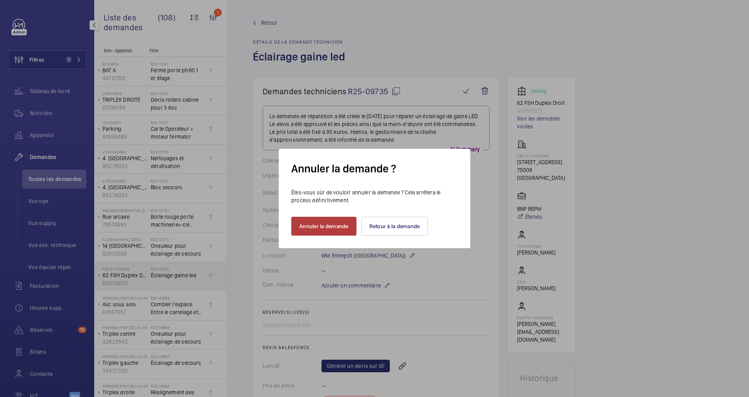
click at [347, 224] on button "Annuler la demande" at bounding box center [323, 226] width 65 height 19
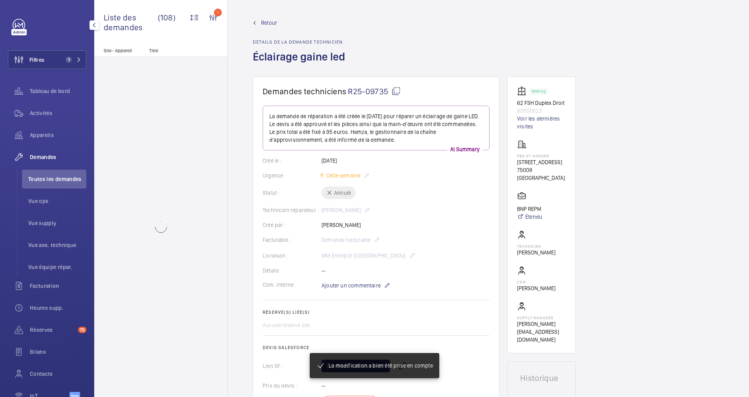
click at [264, 21] on span "Retour" at bounding box center [269, 23] width 16 height 8
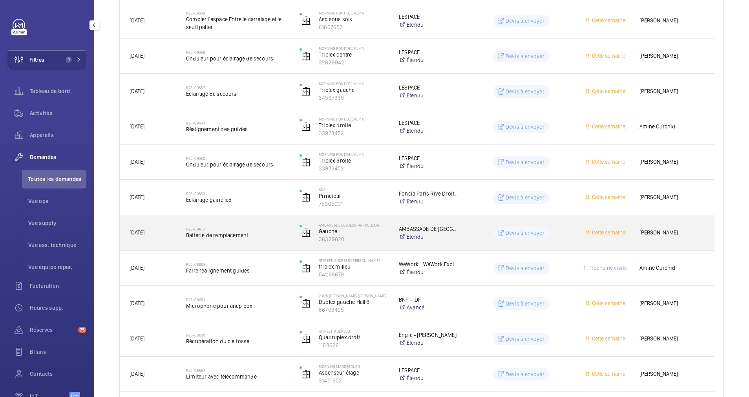
scroll to position [412, 0]
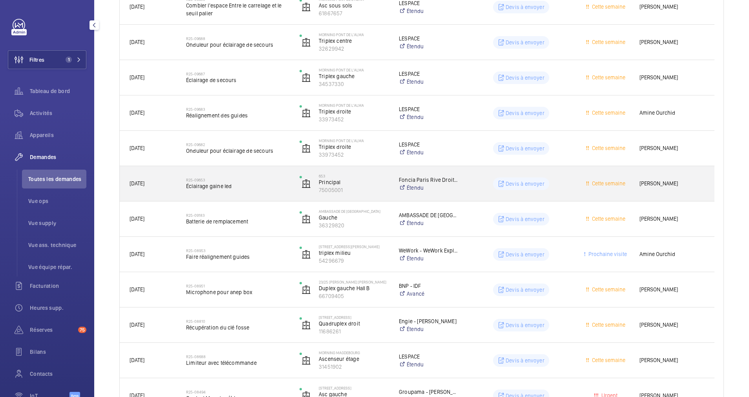
click at [285, 183] on span "Éclairage gaine led" at bounding box center [237, 186] width 103 height 8
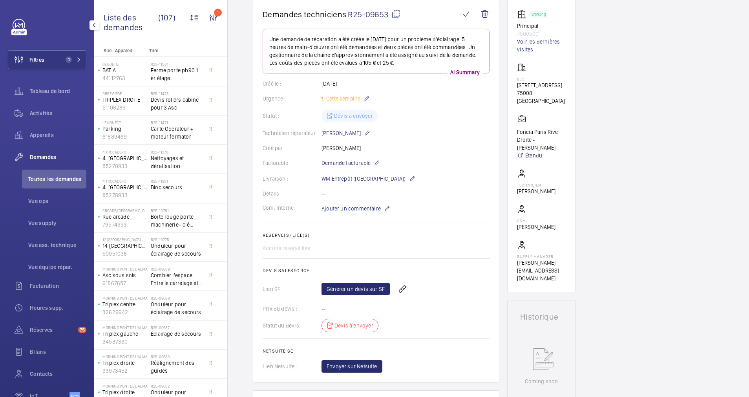
scroll to position [59, 0]
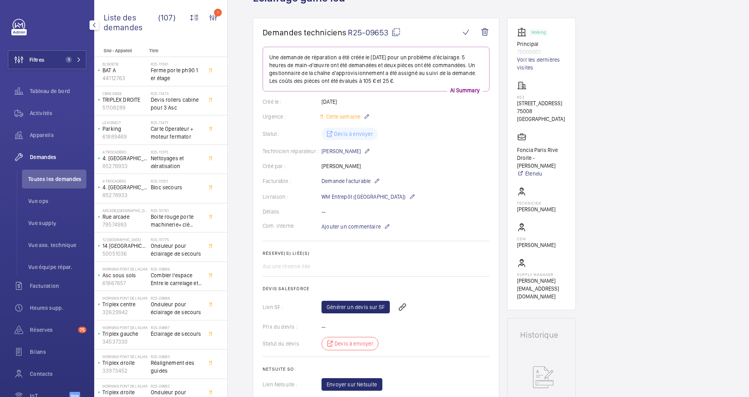
drag, startPoint x: 516, startPoint y: 104, endPoint x: 537, endPoint y: 111, distance: 21.7
click at [537, 111] on wm-front-card "Working Principal 75005001 Voir les dernières visites 653 39 rue Boissy D'angla…" at bounding box center [541, 164] width 69 height 293
copy p "39 rue Boissy D'anglas"
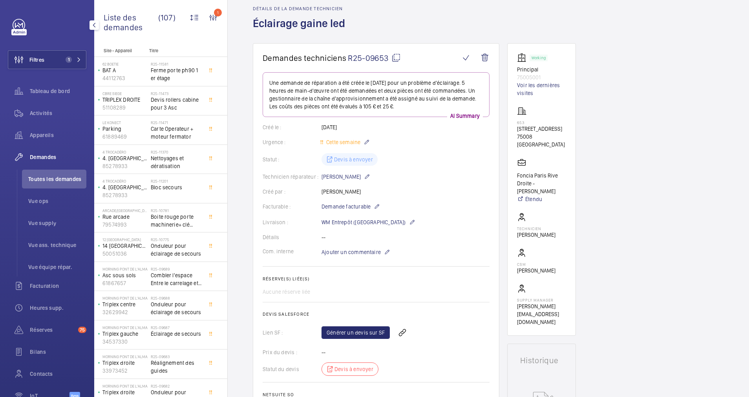
scroll to position [0, 0]
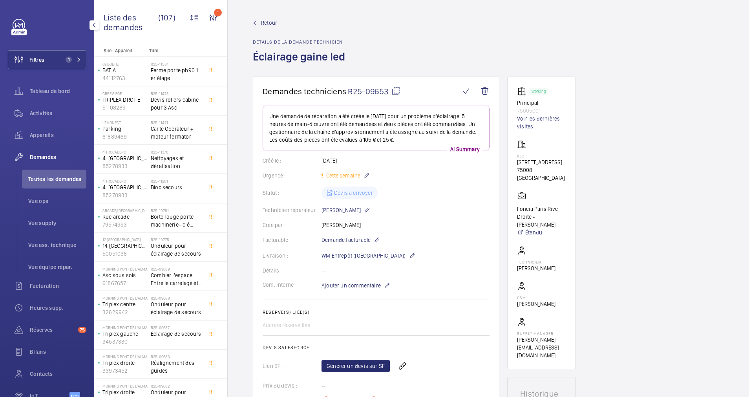
copy p "39 rue Boissy D'anglas"
click at [268, 21] on span "Retour" at bounding box center [269, 23] width 16 height 8
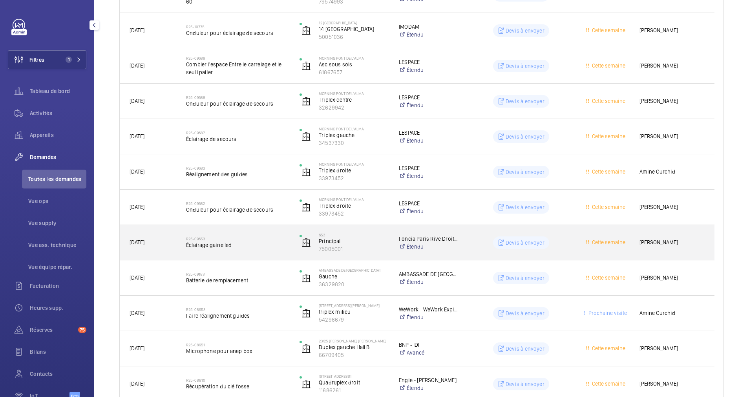
scroll to position [412, 0]
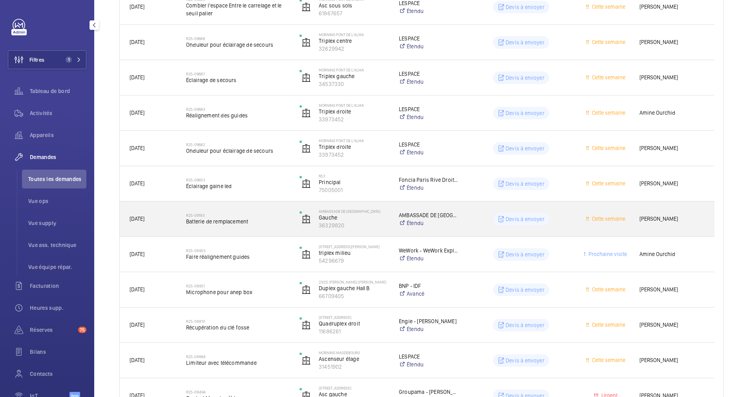
click at [276, 216] on h2 "R25-09183" at bounding box center [237, 215] width 103 height 5
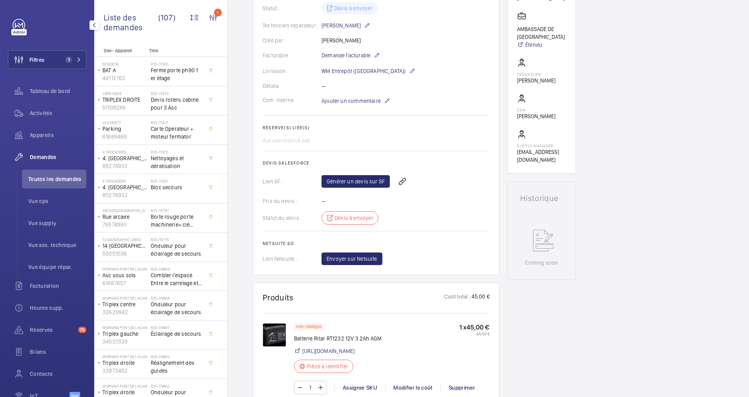
scroll to position [177, 0]
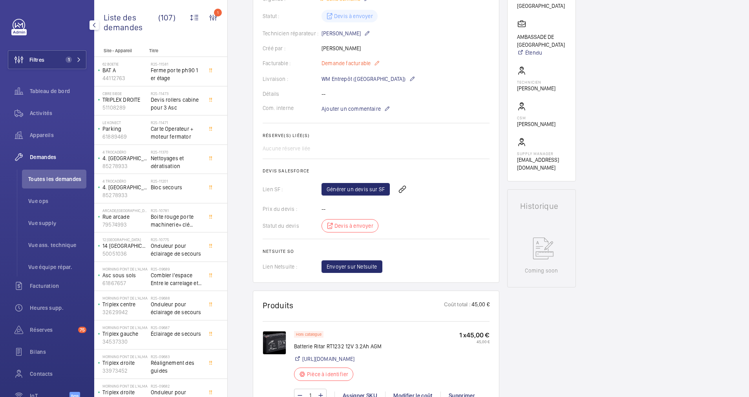
click at [378, 64] on mat-icon at bounding box center [377, 63] width 6 height 9
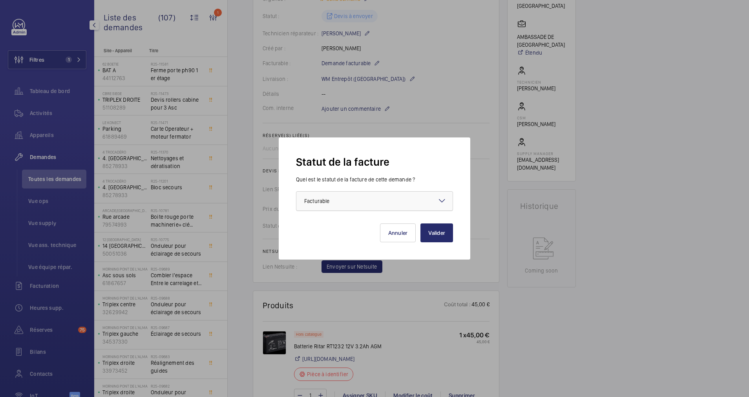
click at [433, 194] on div at bounding box center [374, 201] width 156 height 19
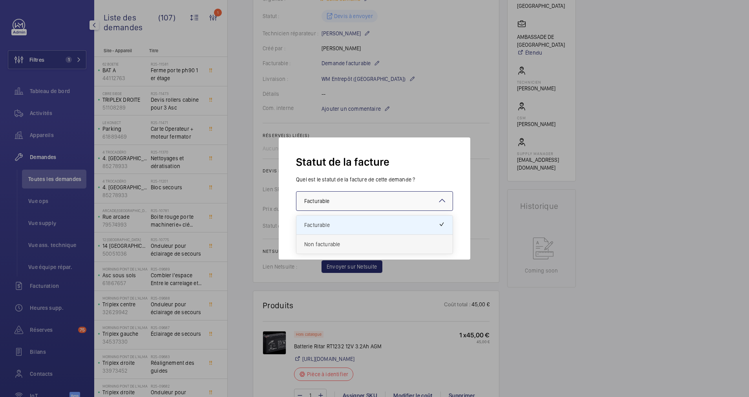
click at [331, 243] on span "Non facturable" at bounding box center [374, 244] width 141 height 8
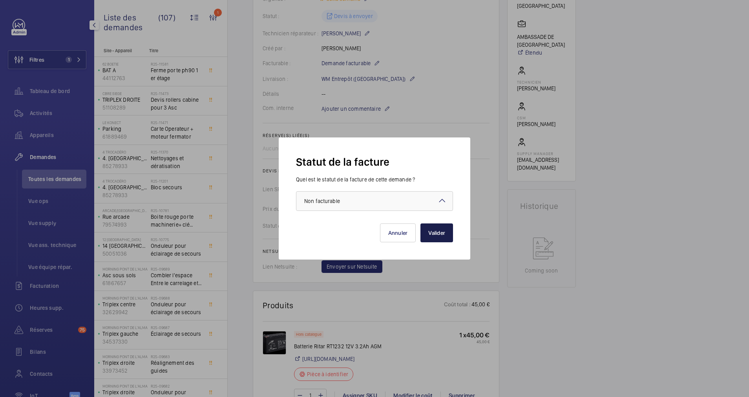
click at [436, 231] on button "Valider" at bounding box center [437, 232] width 33 height 19
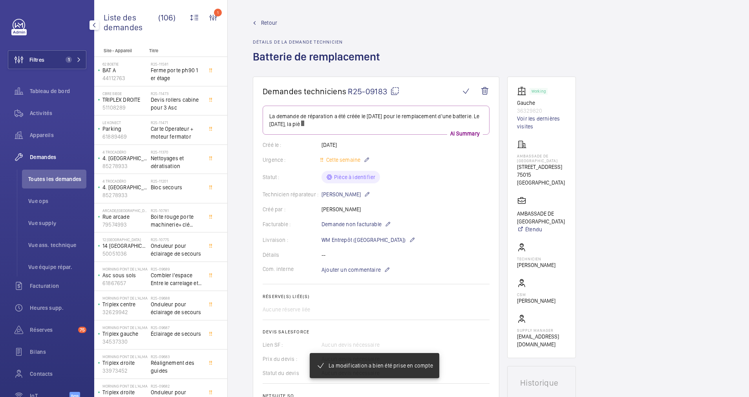
click at [264, 22] on span "Retour" at bounding box center [269, 23] width 16 height 8
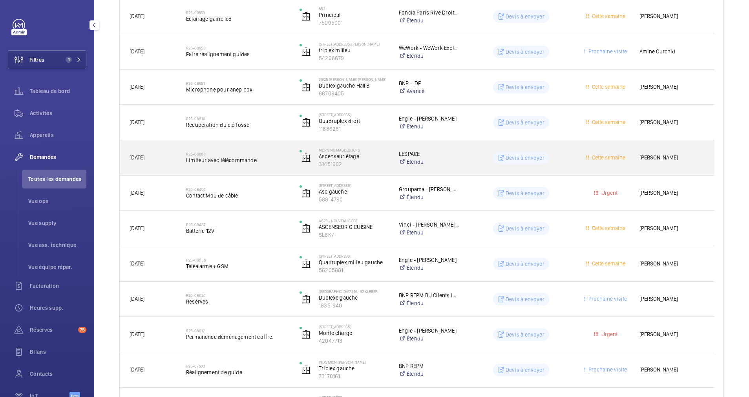
scroll to position [589, 0]
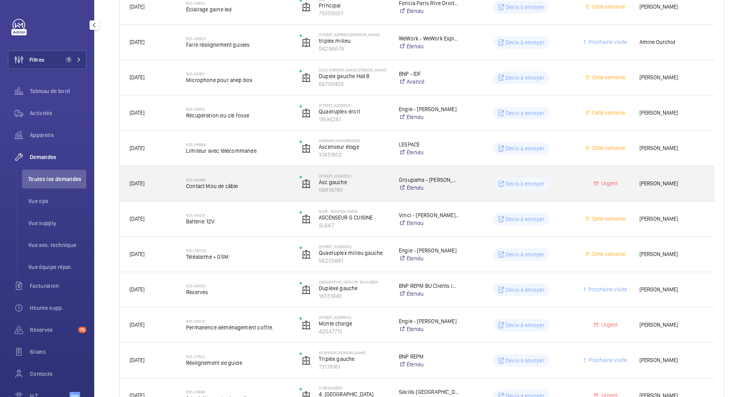
click at [268, 182] on span "Contact Mou de câble" at bounding box center [237, 186] width 103 height 8
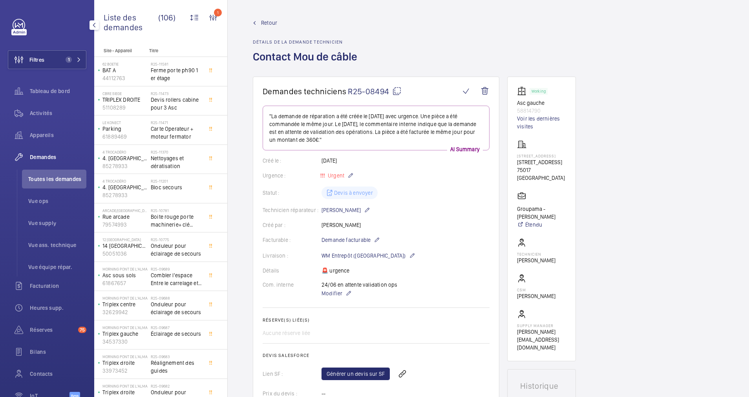
click at [265, 22] on span "Retour" at bounding box center [269, 23] width 16 height 8
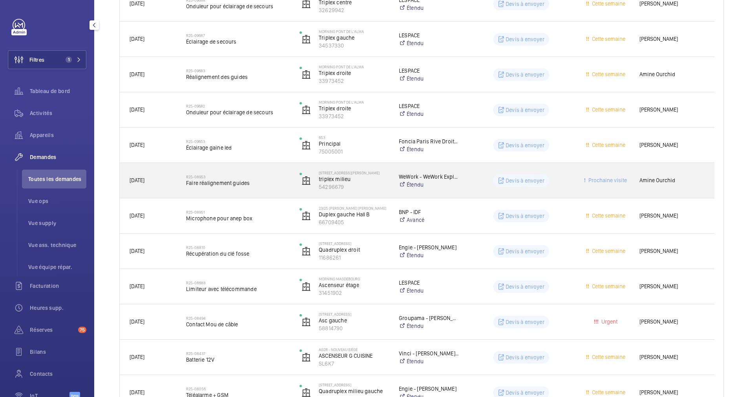
scroll to position [471, 0]
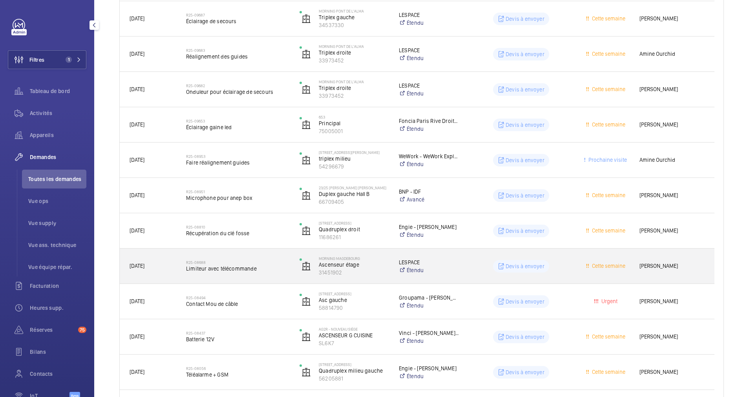
click at [270, 262] on h2 "R25-08688" at bounding box center [237, 262] width 103 height 5
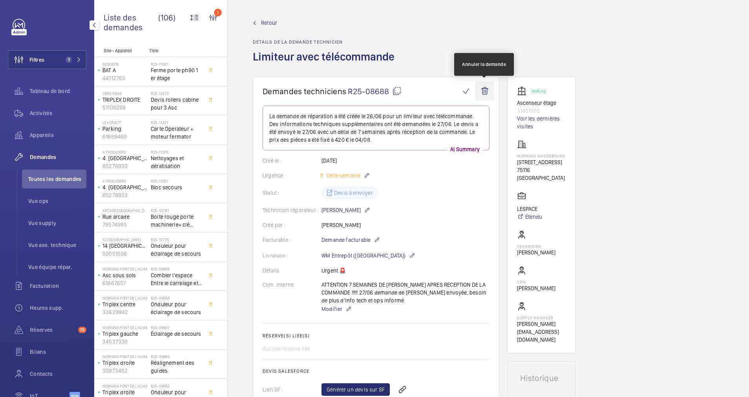
click at [488, 88] on wm-front-icon-button at bounding box center [485, 91] width 19 height 19
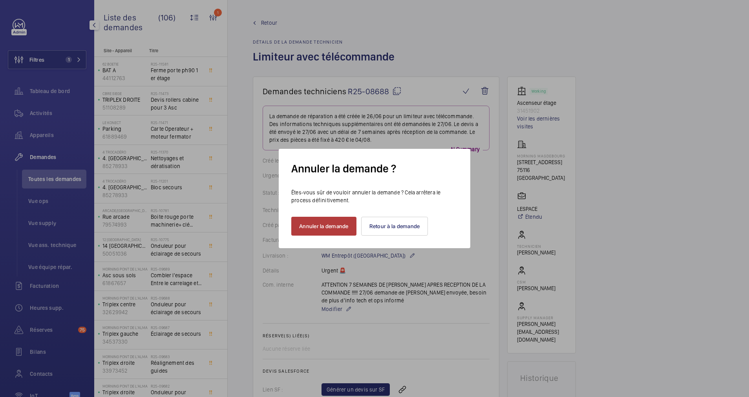
click at [344, 221] on button "Annuler la demande" at bounding box center [323, 226] width 65 height 19
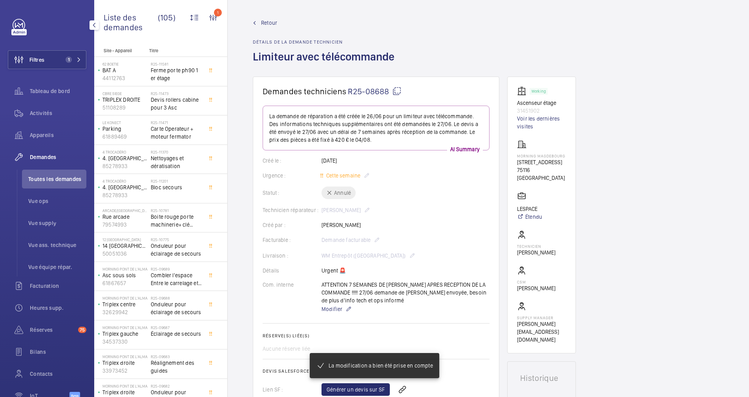
click at [269, 20] on span "Retour" at bounding box center [269, 23] width 16 height 8
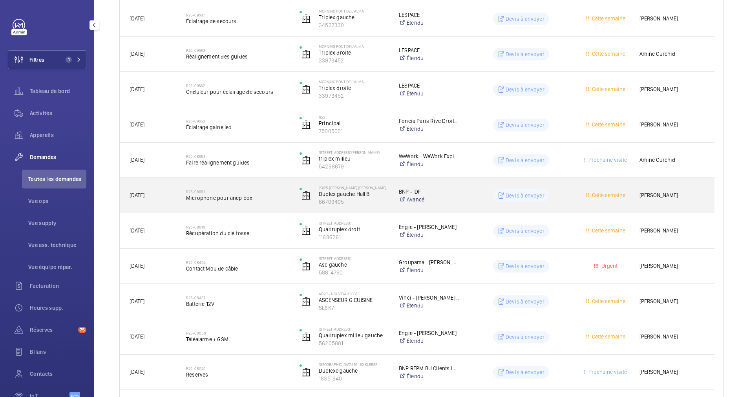
scroll to position [530, 0]
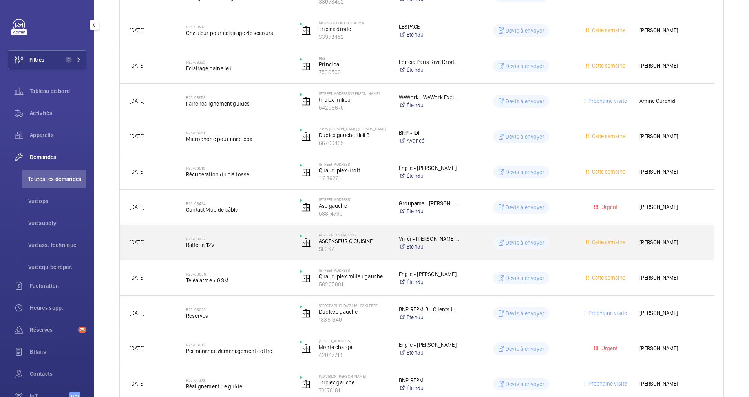
click at [261, 242] on span "Batterie 12V" at bounding box center [237, 245] width 103 height 8
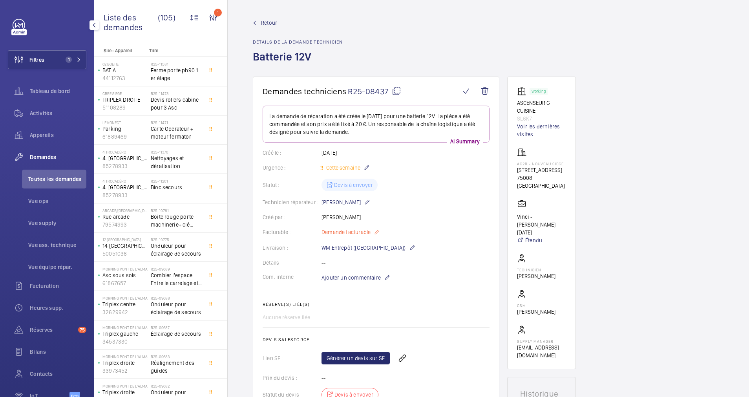
click at [377, 230] on mat-icon at bounding box center [377, 231] width 6 height 9
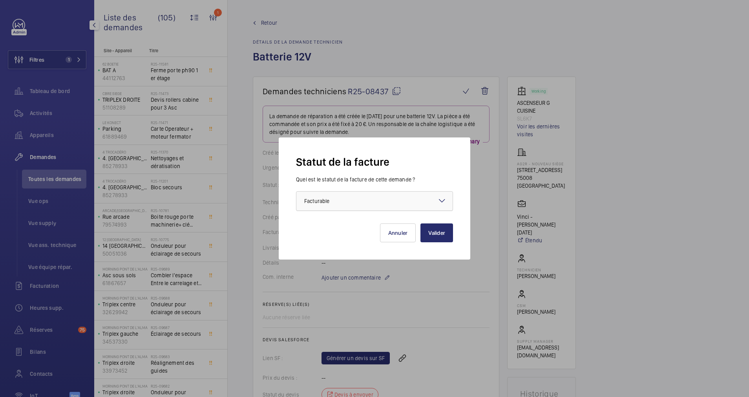
click at [421, 197] on div at bounding box center [374, 201] width 156 height 19
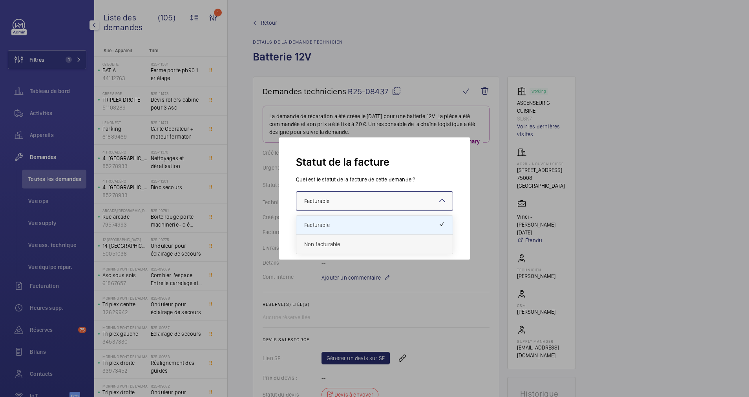
click at [337, 243] on span "Non facturable" at bounding box center [374, 244] width 141 height 8
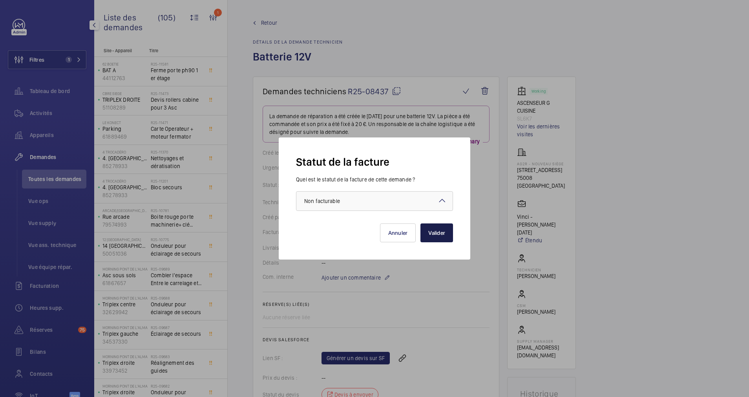
click at [437, 228] on button "Valider" at bounding box center [437, 232] width 33 height 19
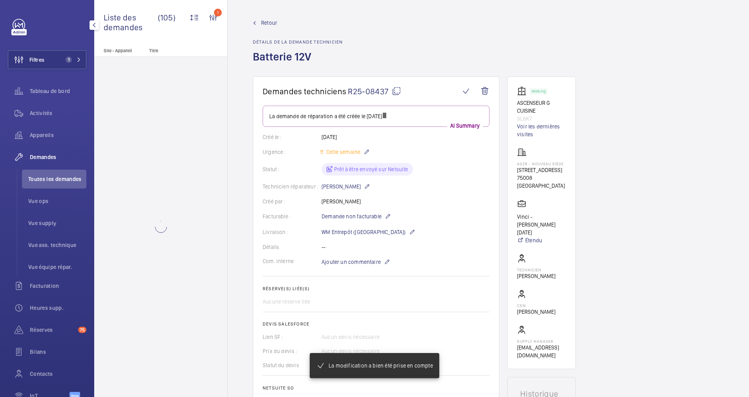
click at [267, 22] on span "Retour" at bounding box center [269, 23] width 16 height 8
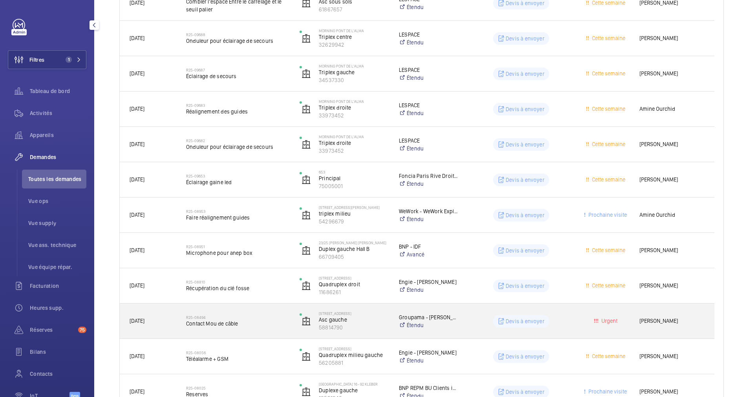
scroll to position [412, 0]
